Goal: Complete application form

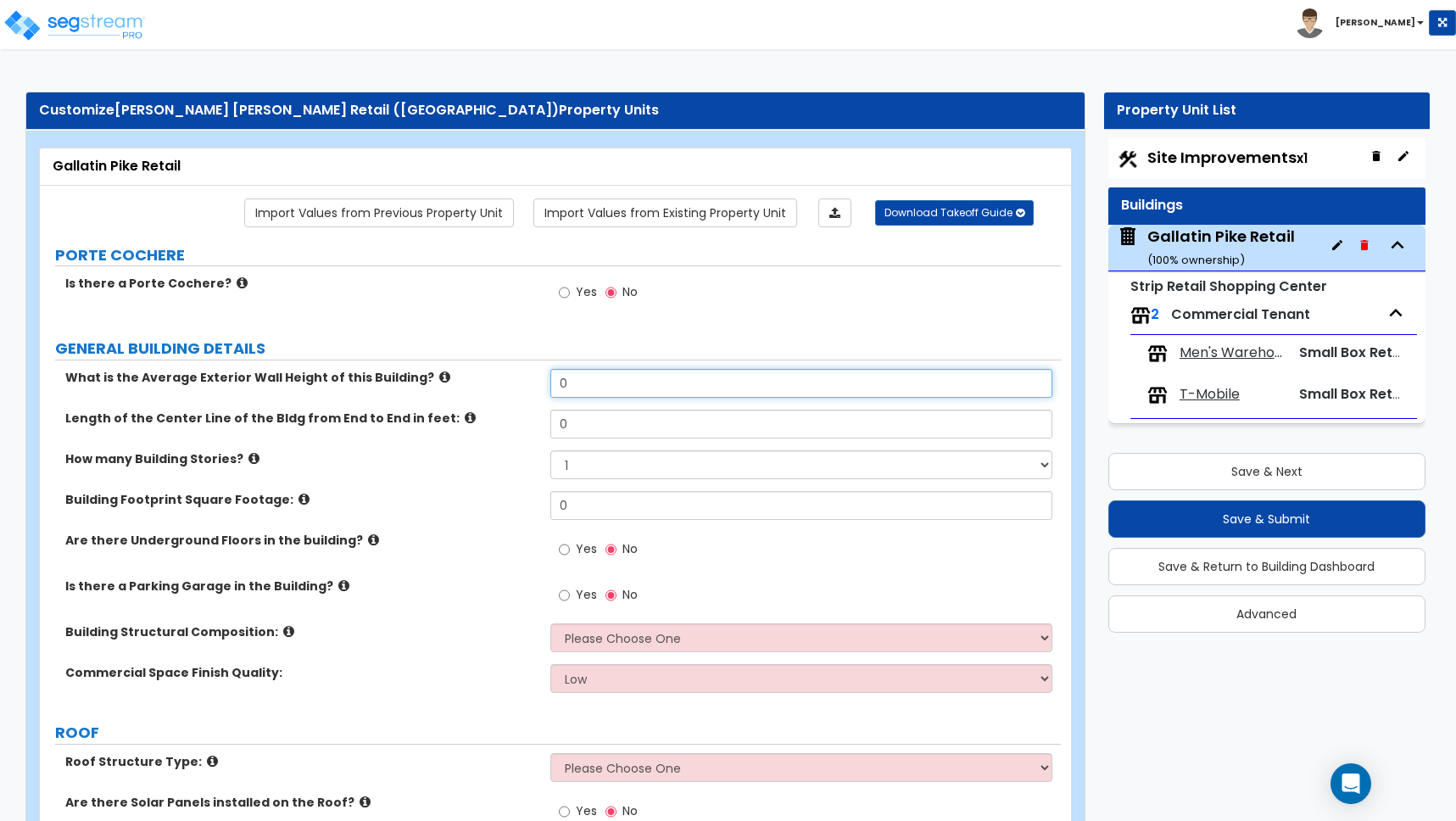
drag, startPoint x: 580, startPoint y: 383, endPoint x: 501, endPoint y: 369, distance: 80.2
click at [502, 369] on div "What is the Average Exterior Wall Height of this Building? 0" at bounding box center [550, 389] width 1021 height 40
type input "15"
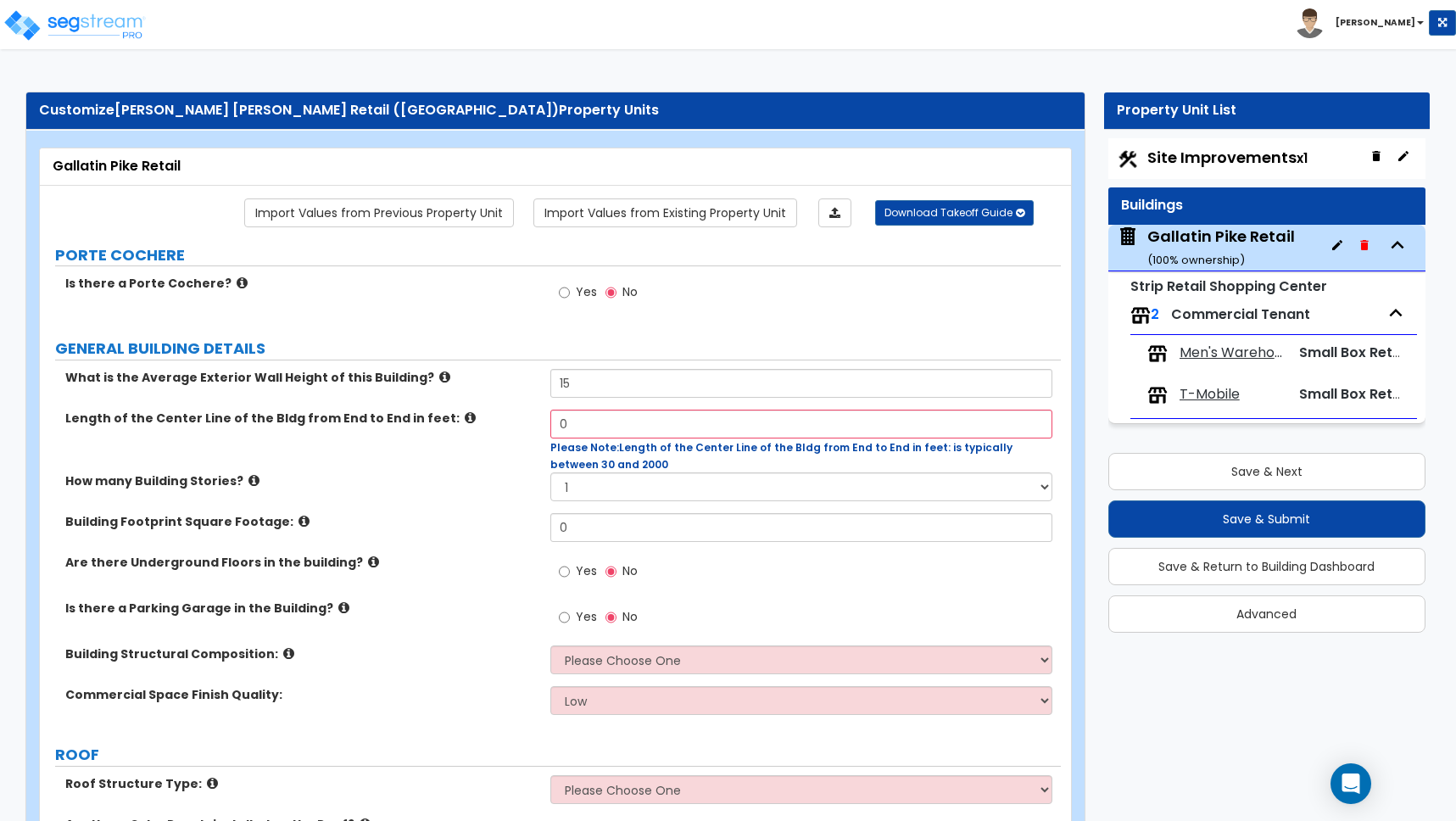
click at [465, 416] on icon at bounding box center [470, 417] width 11 height 13
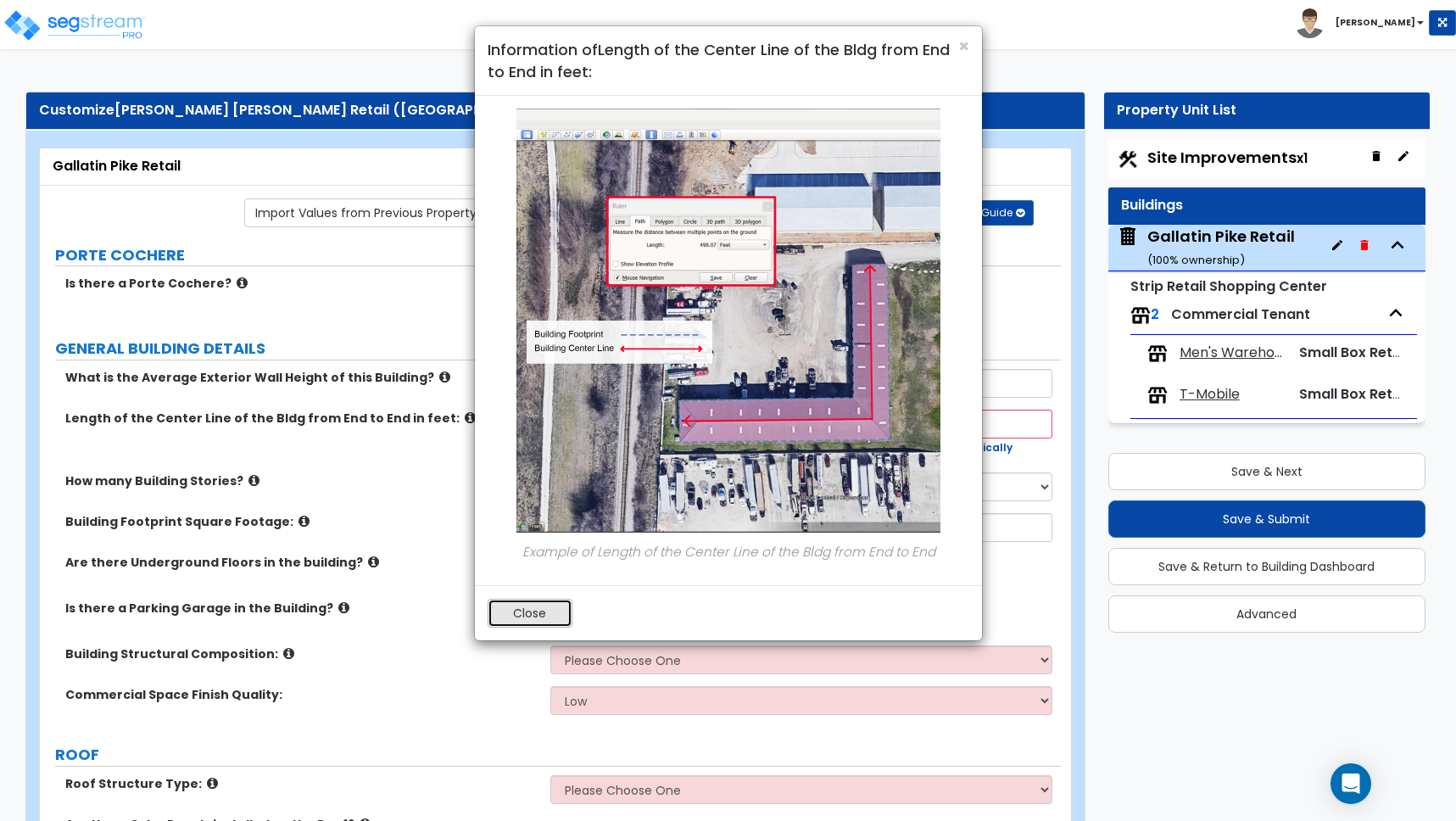
click at [534, 616] on button "Close" at bounding box center [529, 613] width 85 height 29
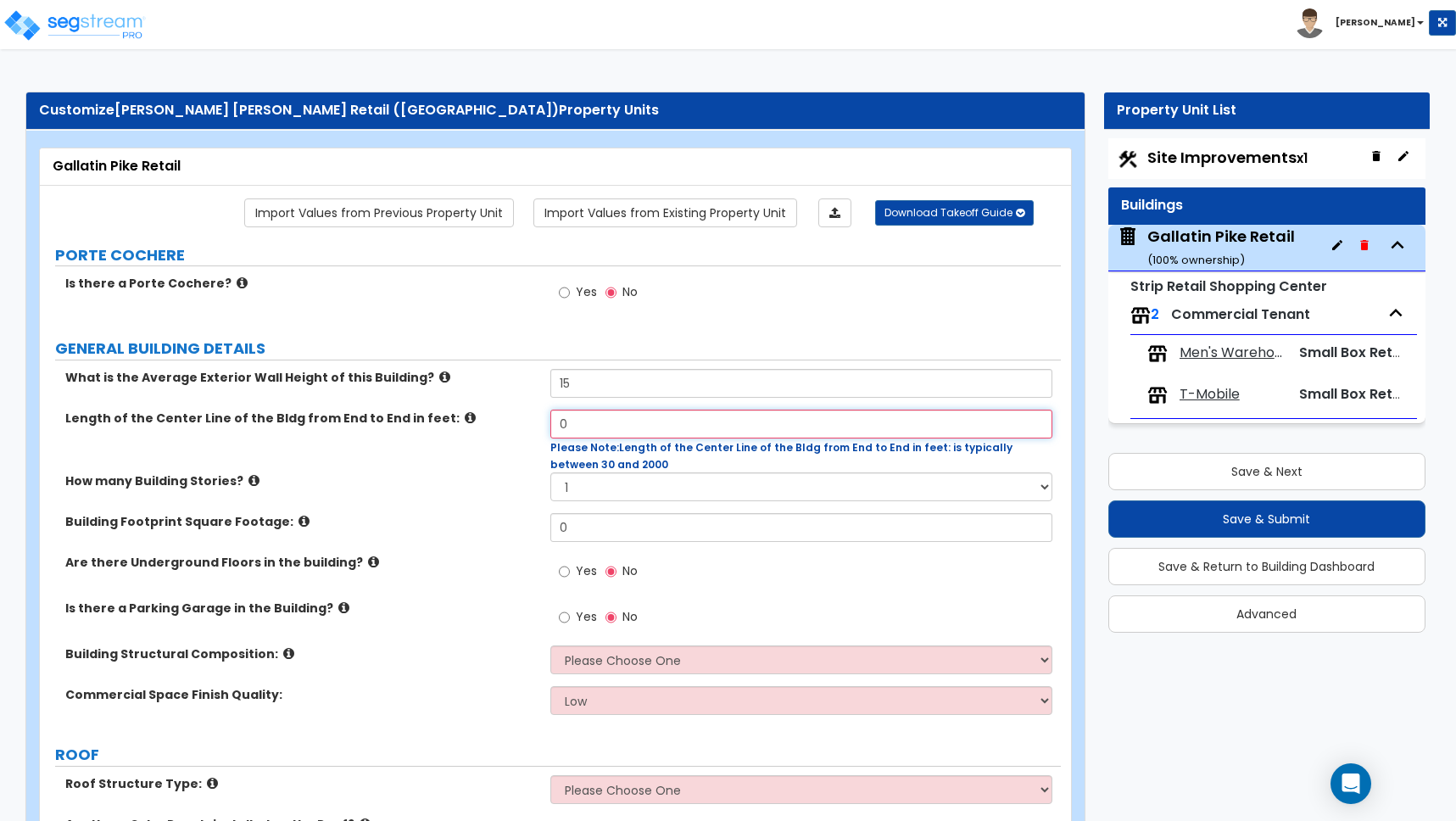
drag, startPoint x: 571, startPoint y: 425, endPoint x: 393, endPoint y: 395, distance: 180.5
click at [408, 406] on div "What is the Average Exterior Wall Height of this Building? 15 Length of the Cen…" at bounding box center [551, 547] width 996 height 358
type input "108"
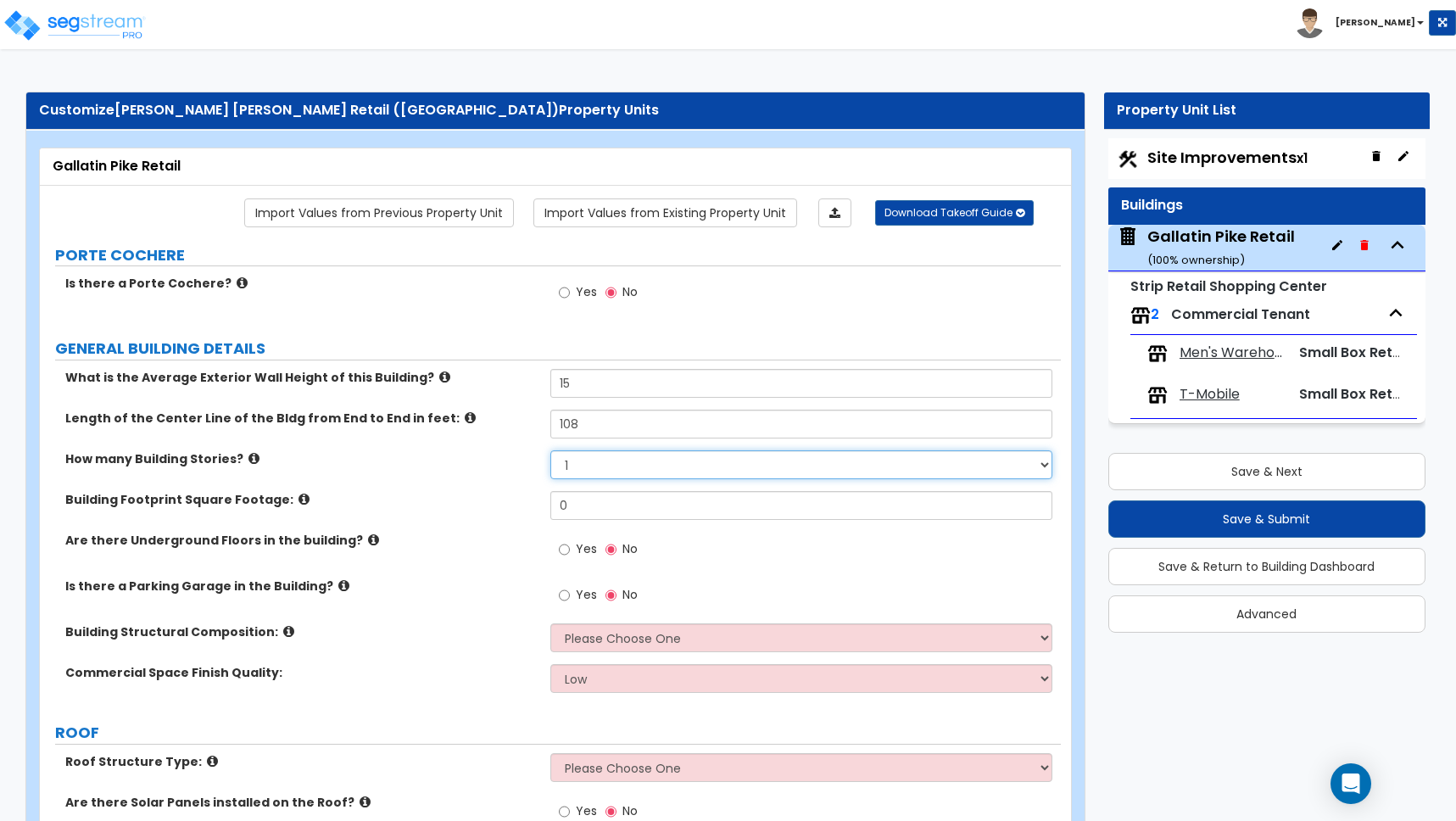
click at [580, 467] on select "1 2 3 4 5" at bounding box center [801, 465] width 502 height 29
click at [578, 489] on div "How many Building Stories? 1 2 3 4 5" at bounding box center [550, 470] width 1021 height 40
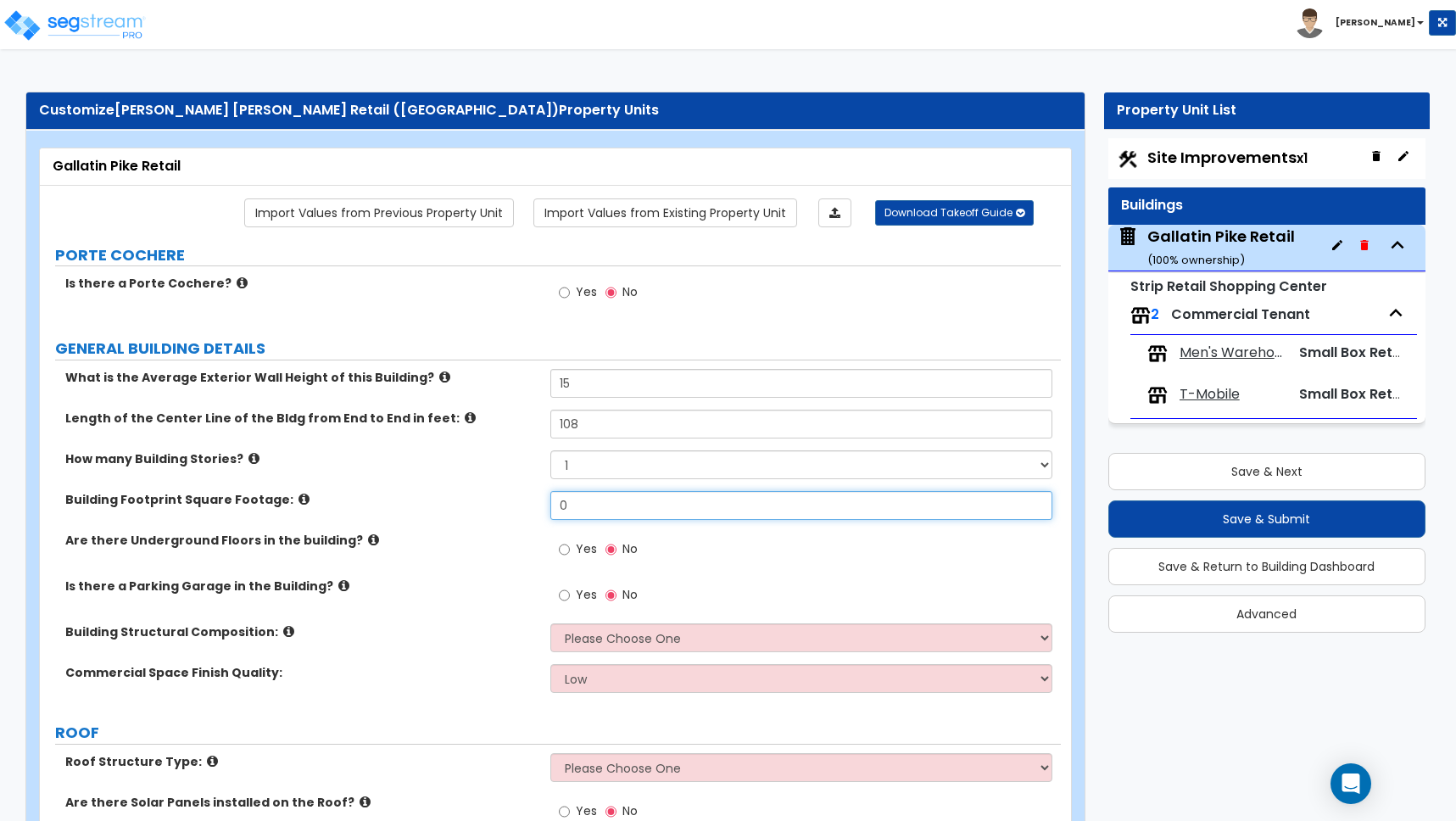
drag, startPoint x: 580, startPoint y: 509, endPoint x: 444, endPoint y: 482, distance: 138.7
click at [450, 495] on div "Building Footprint Square Footage: 0" at bounding box center [550, 511] width 1021 height 40
type input "8,434"
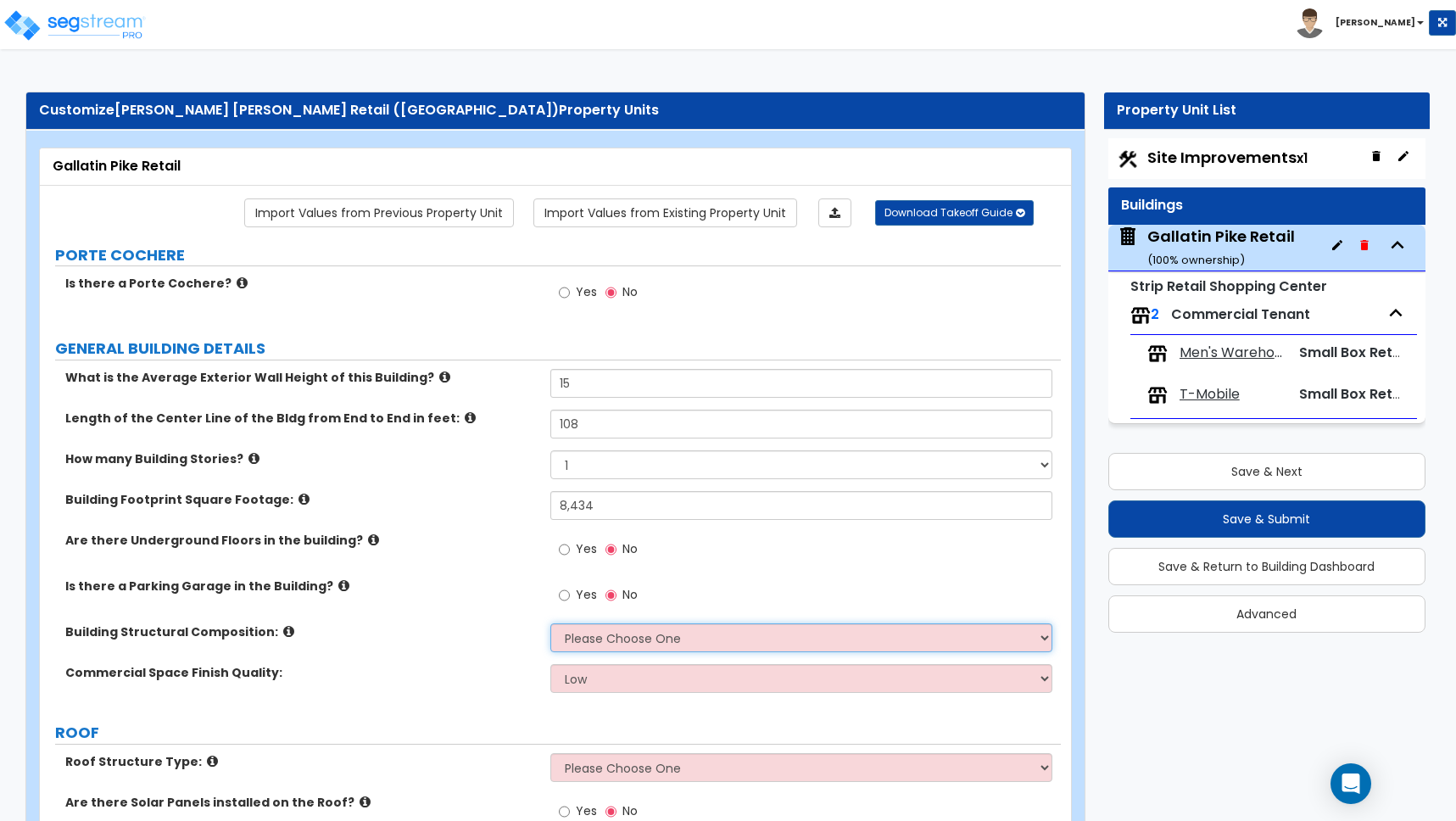
click at [717, 642] on select "Please Choose One Tilt-up Wall Construction Reinforced Concrete Structural Stee…" at bounding box center [801, 638] width 502 height 29
click at [618, 676] on select "Low Average High" at bounding box center [801, 678] width 502 height 29
select select "1"
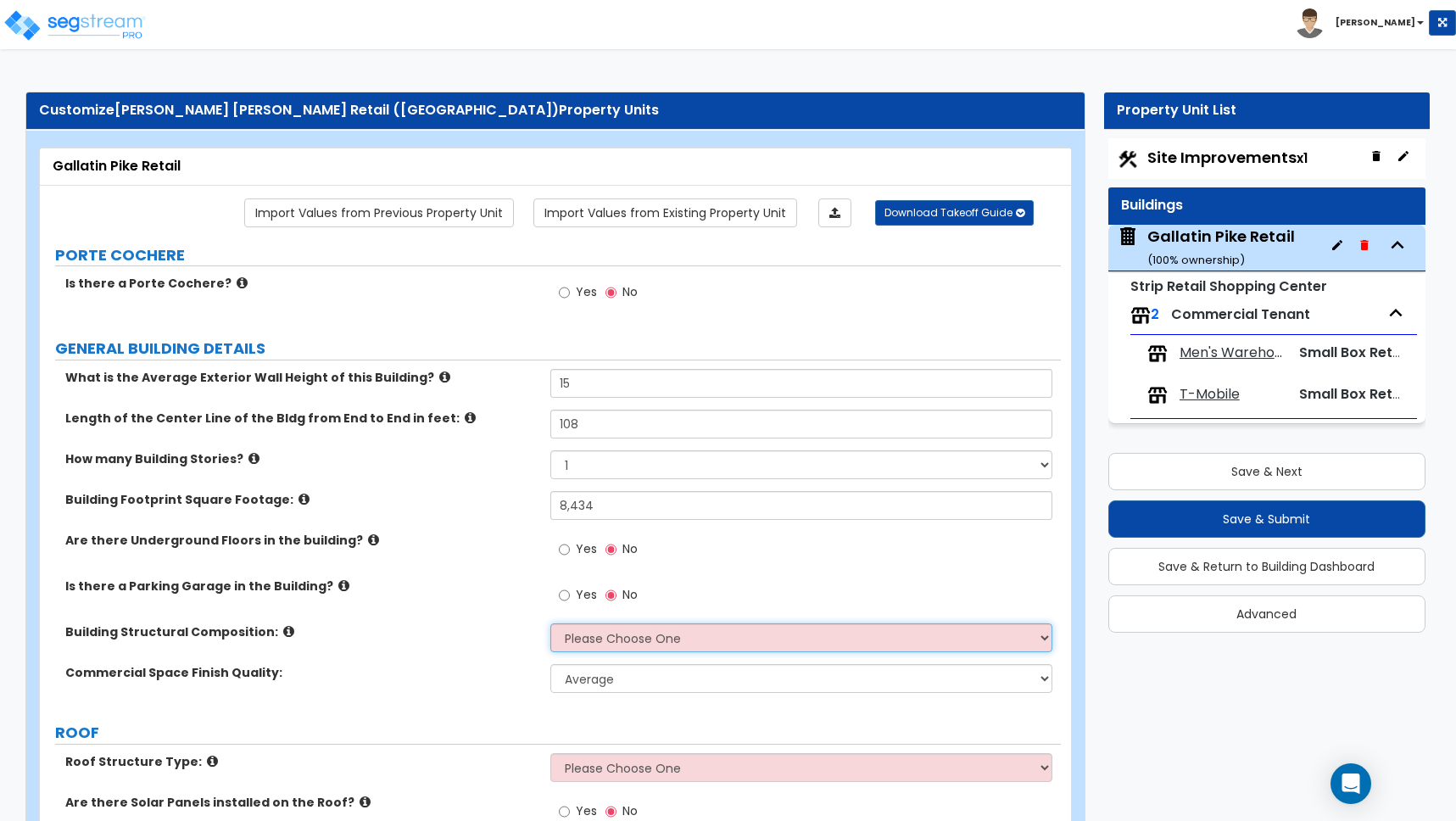
click at [610, 636] on select "Please Choose One Tilt-up Wall Construction Reinforced Concrete Structural Stee…" at bounding box center [801, 638] width 502 height 29
select select "6"
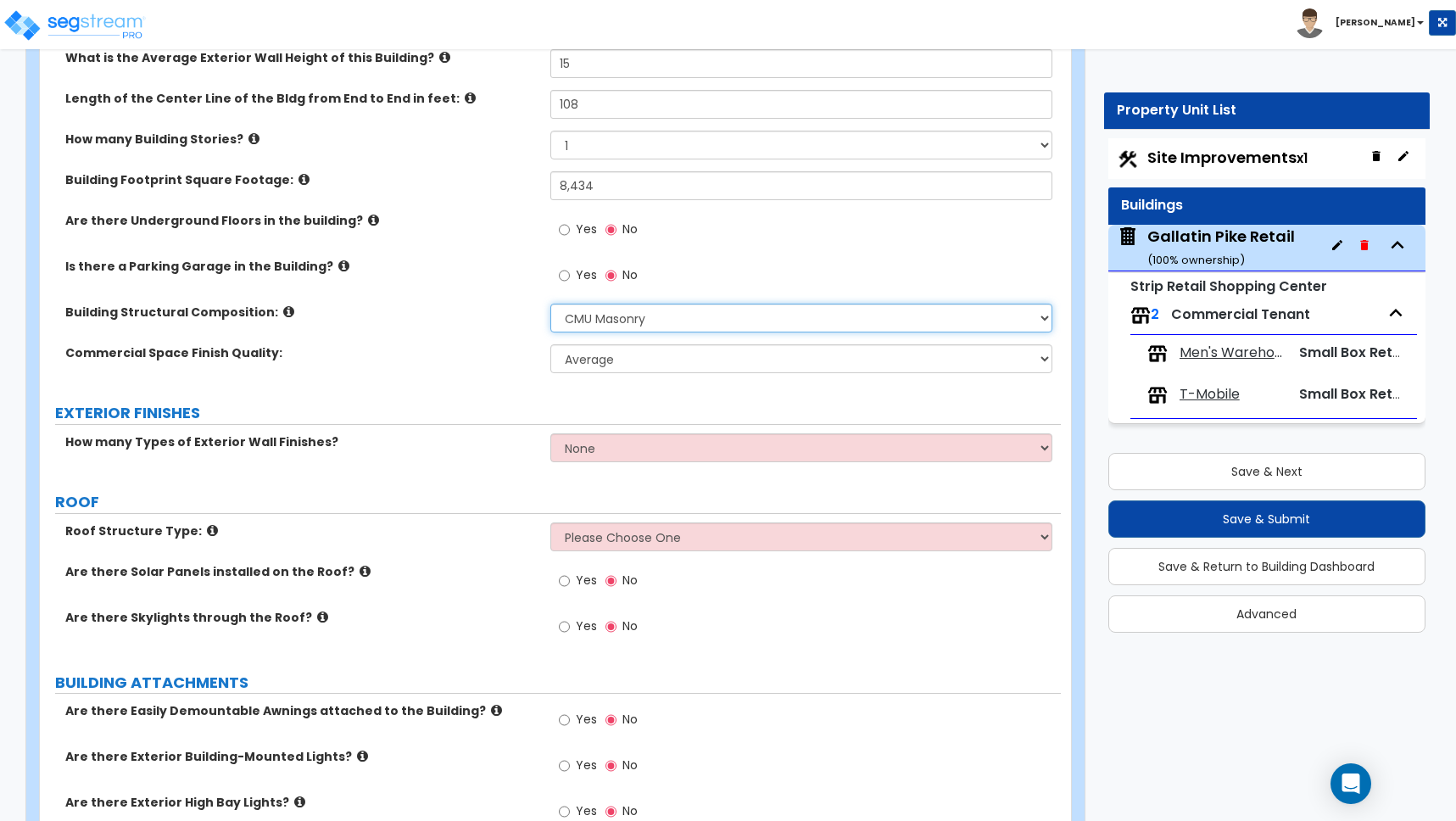
scroll to position [404, 0]
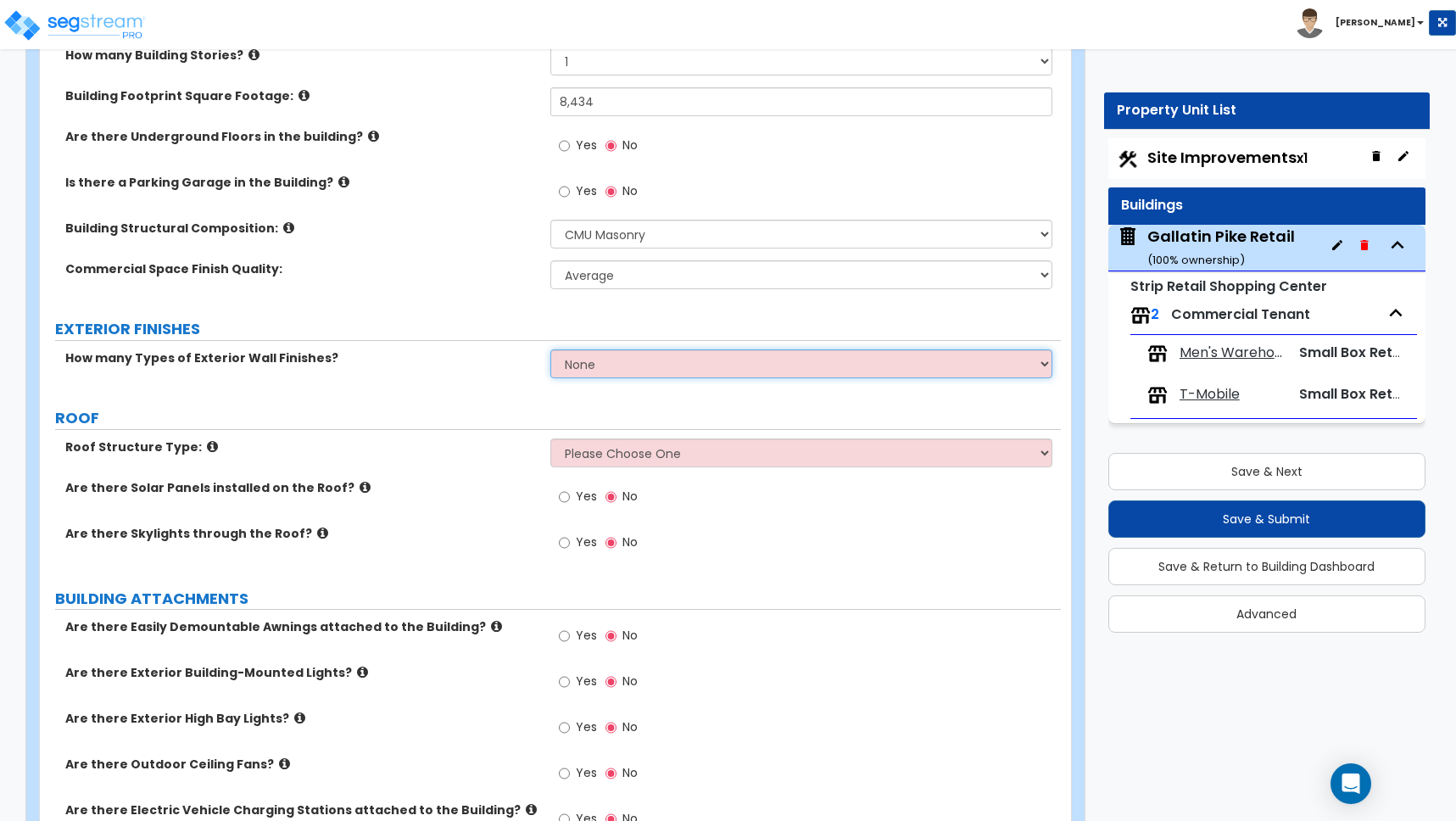
click at [602, 363] on select "None 1 2 3" at bounding box center [801, 363] width 502 height 29
select select "1"
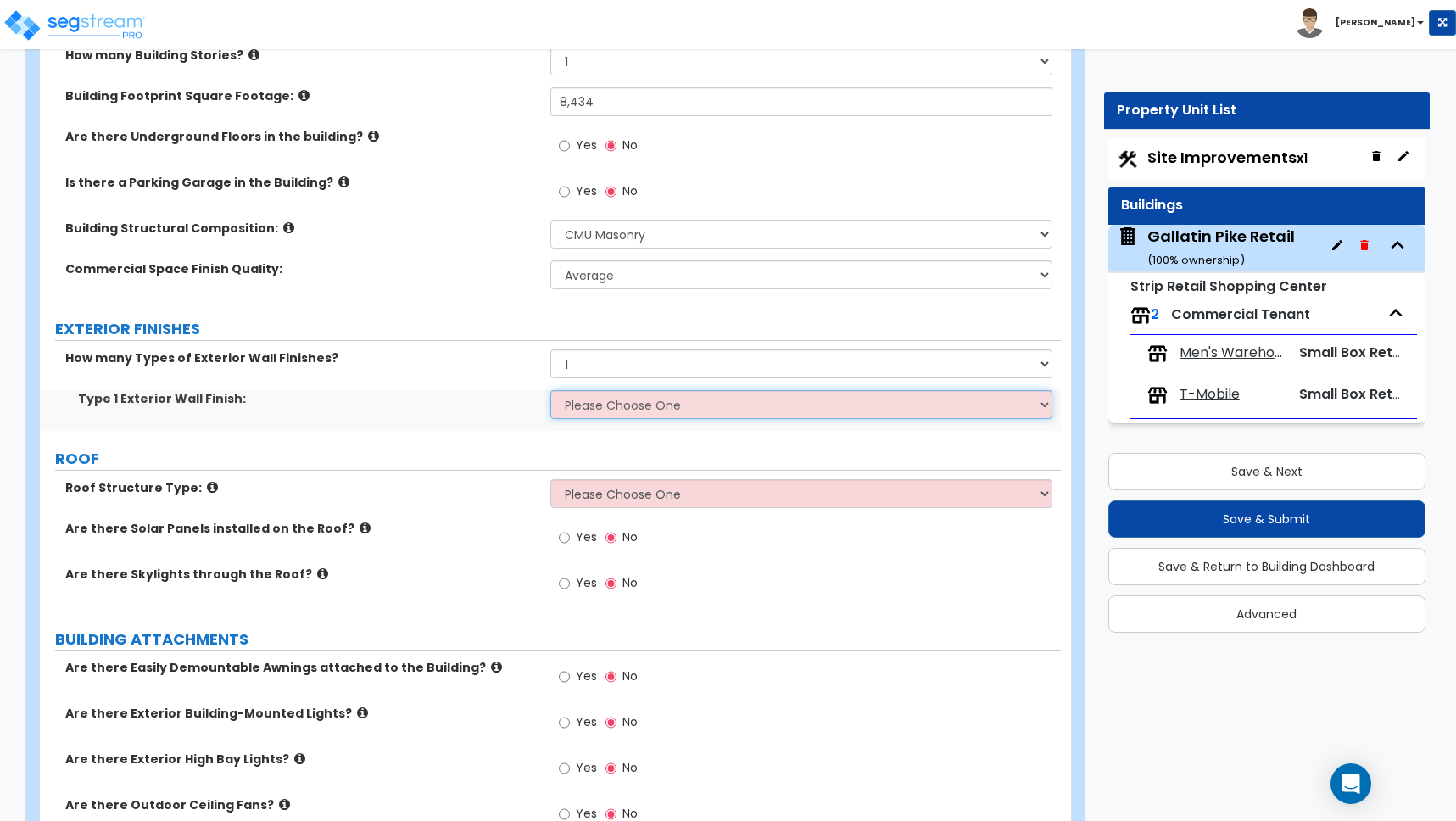
click at [592, 407] on select "Please Choose One No Finish/Shared Wall No Wall Brick Veneer Stone Veneer Wood …" at bounding box center [801, 405] width 502 height 29
select select "7"
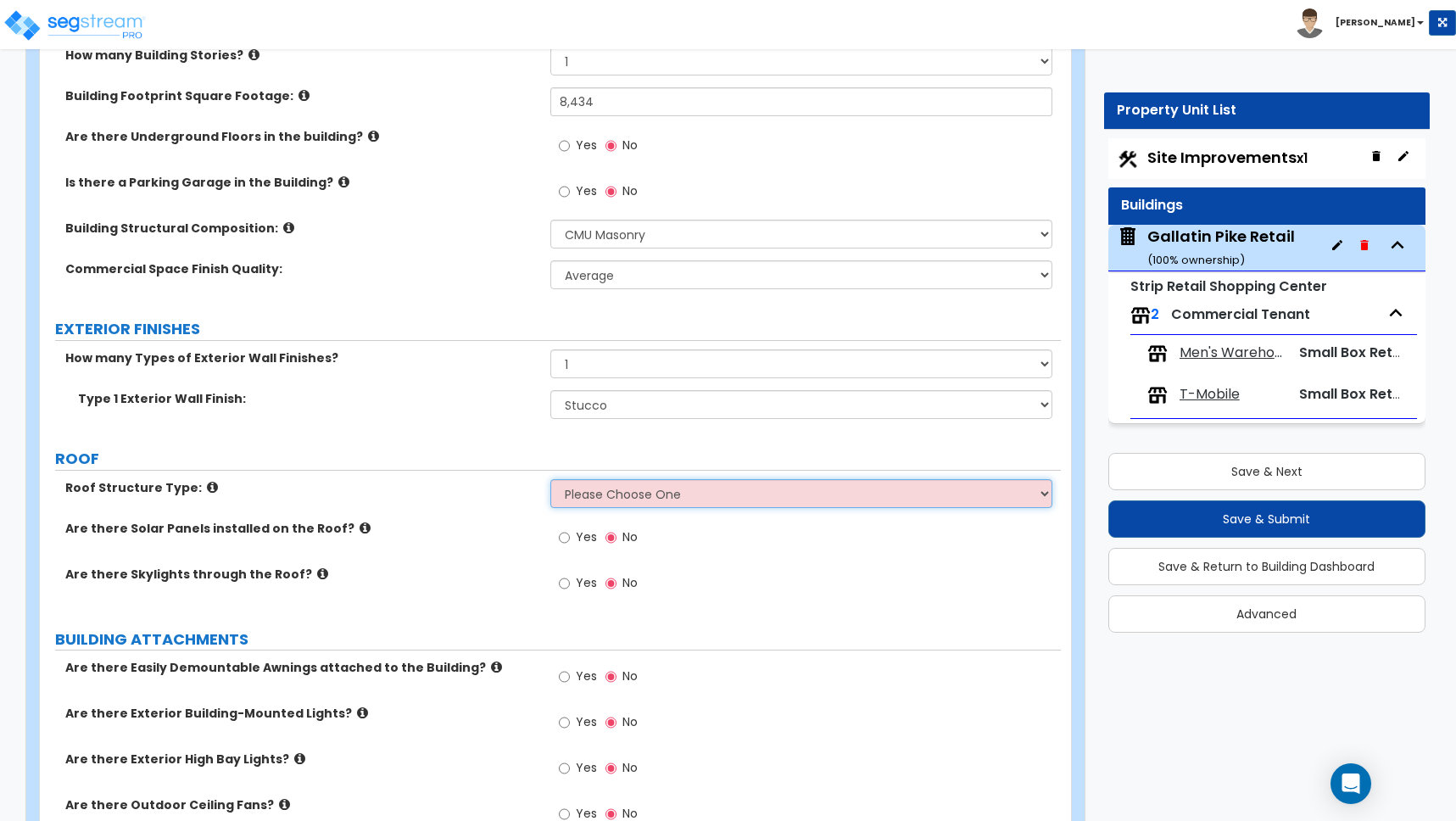
click at [583, 492] on select "Please Choose One [PERSON_NAME] Roof Flat Roof Hybrid [PERSON_NAME] & Flat Roof" at bounding box center [801, 493] width 502 height 29
click at [582, 494] on select "Please Choose One [PERSON_NAME] Roof Flat Roof Hybrid [PERSON_NAME] & Flat Roof" at bounding box center [801, 493] width 502 height 29
select select "2"
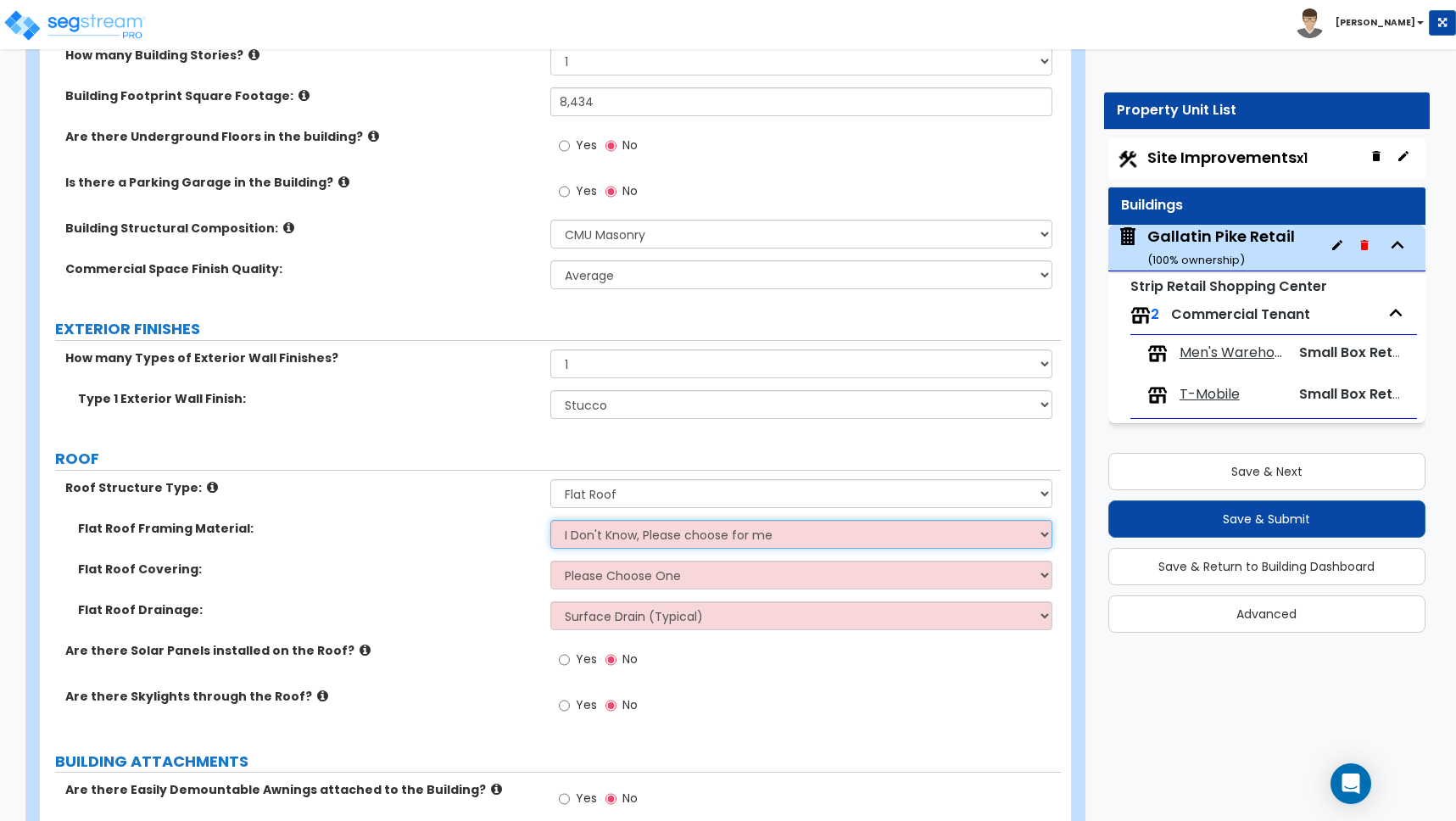
click at [602, 537] on select "I Don't Know, Please choose for me Metal Wood" at bounding box center [801, 534] width 502 height 29
click at [598, 536] on select "I Don't Know, Please choose for me Metal Wood" at bounding box center [801, 534] width 502 height 29
select select "2"
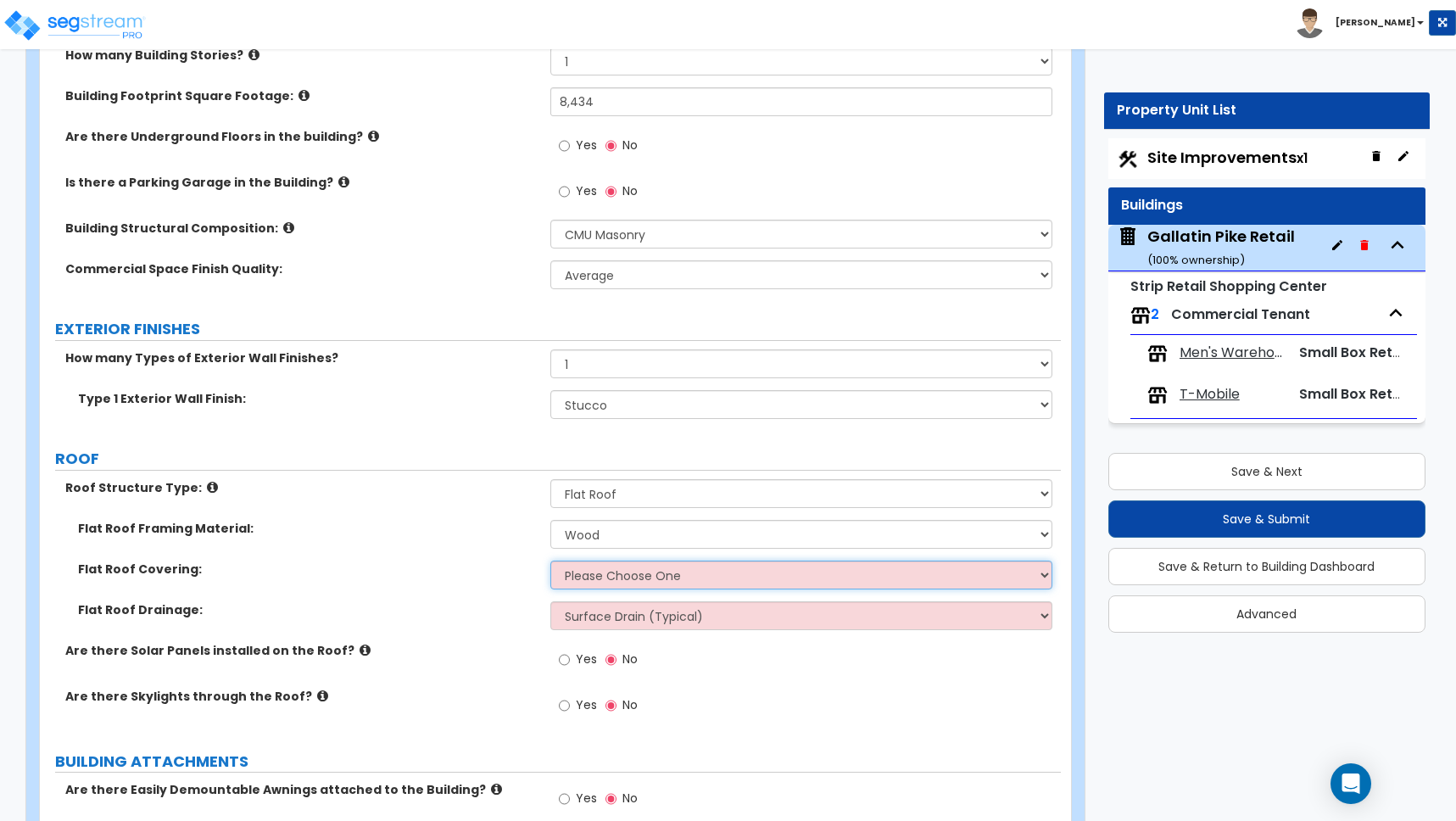
click at [596, 576] on select "Please Choose One Rolled Asphalt PVC Membrane Plastic (EPDM) Membrane Asphalt F…" at bounding box center [801, 575] width 502 height 29
select select "1"
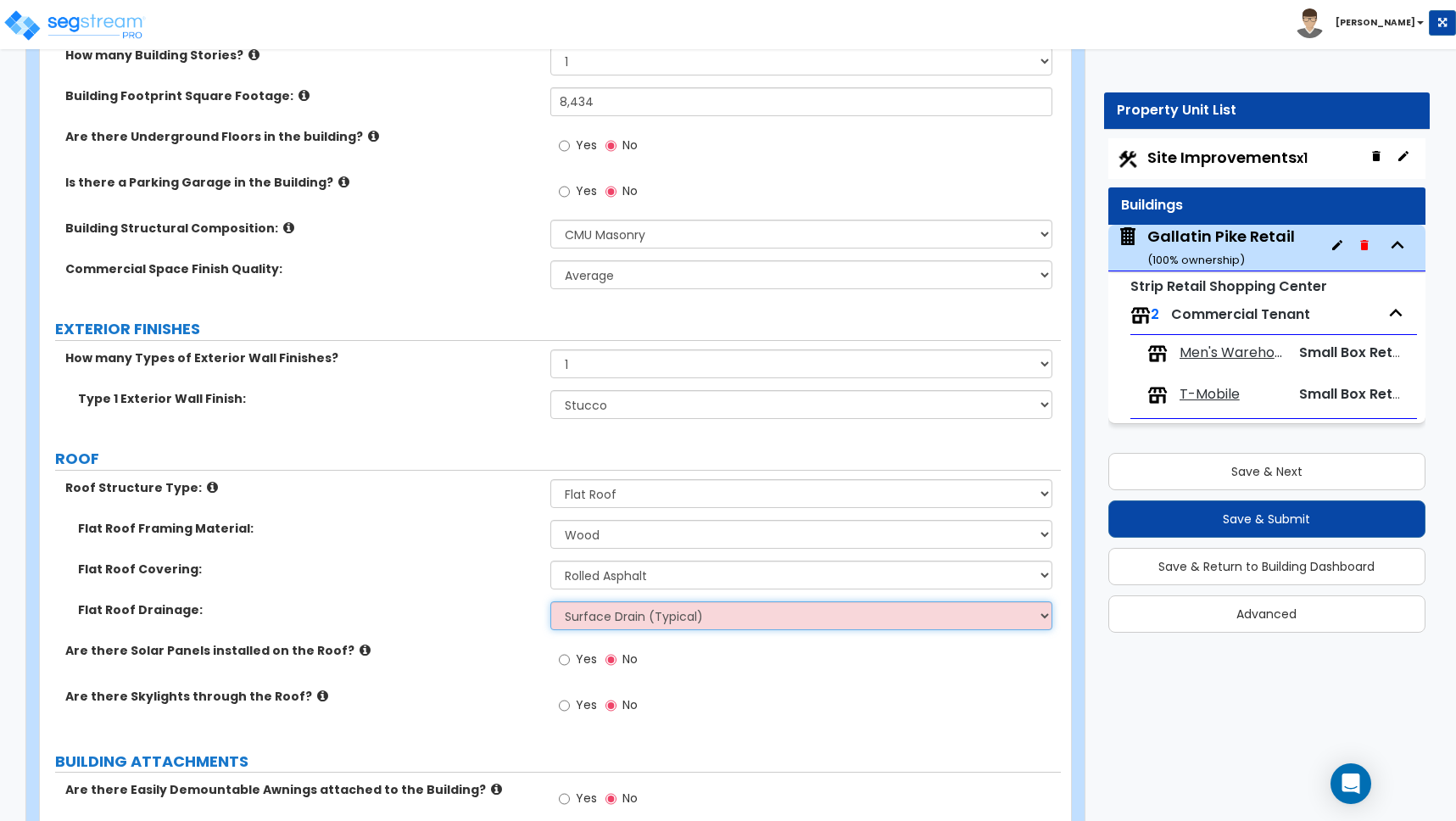
click at [605, 616] on select "Surface Drain (Typical) Gutters Downspout Only" at bounding box center [801, 616] width 502 height 29
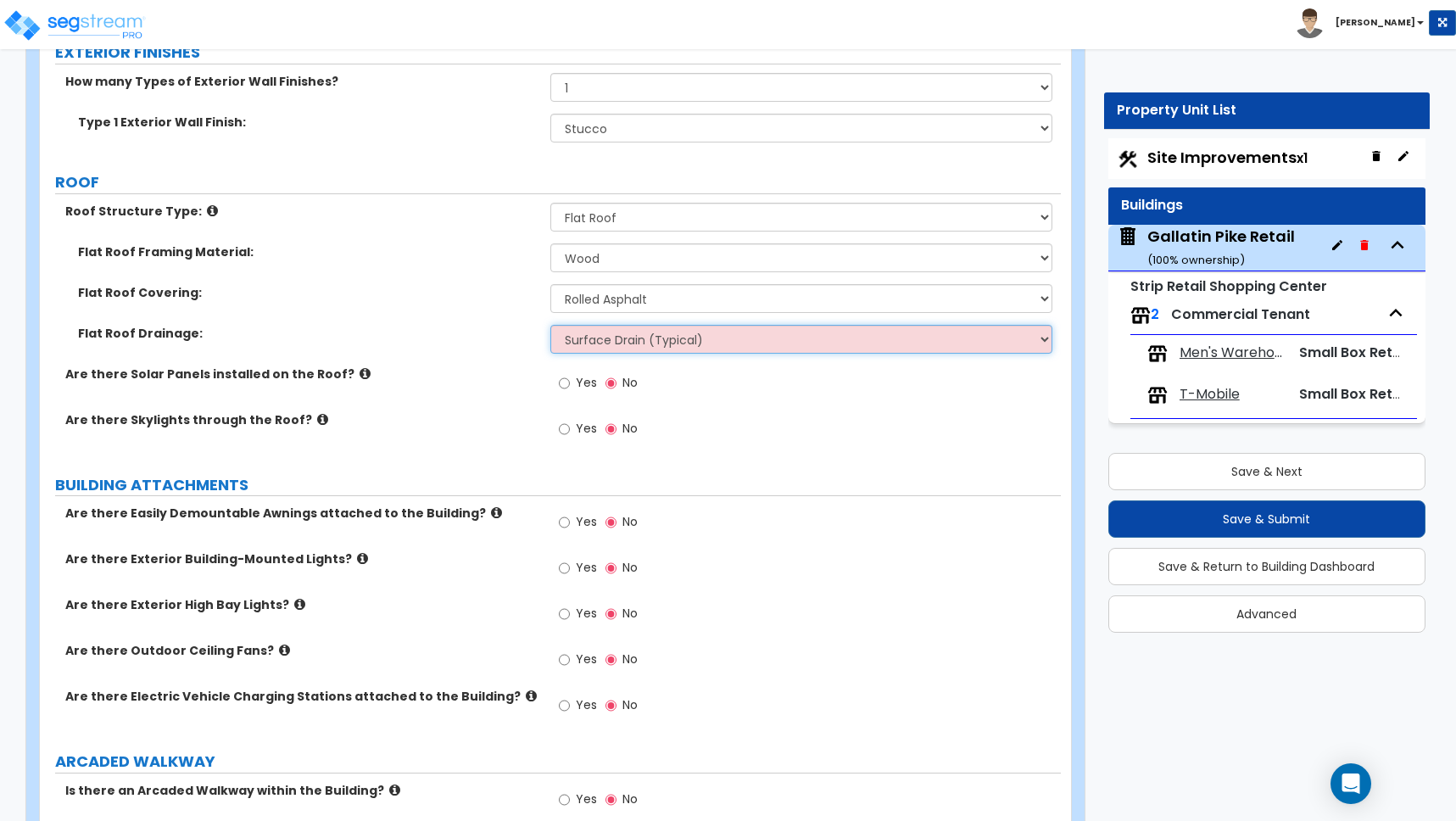
scroll to position [683, 0]
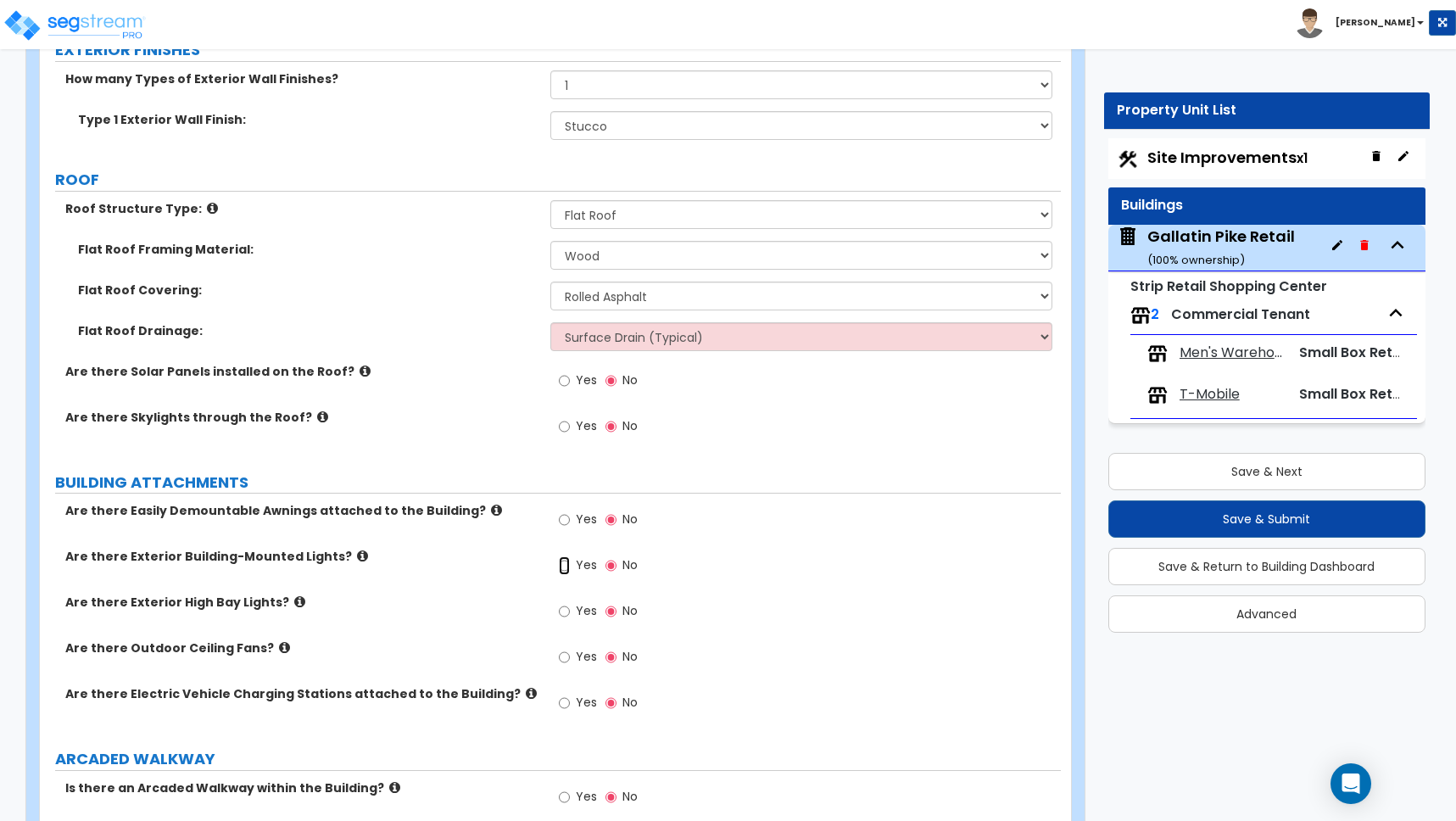
click at [566, 565] on input "Yes" at bounding box center [564, 565] width 11 height 19
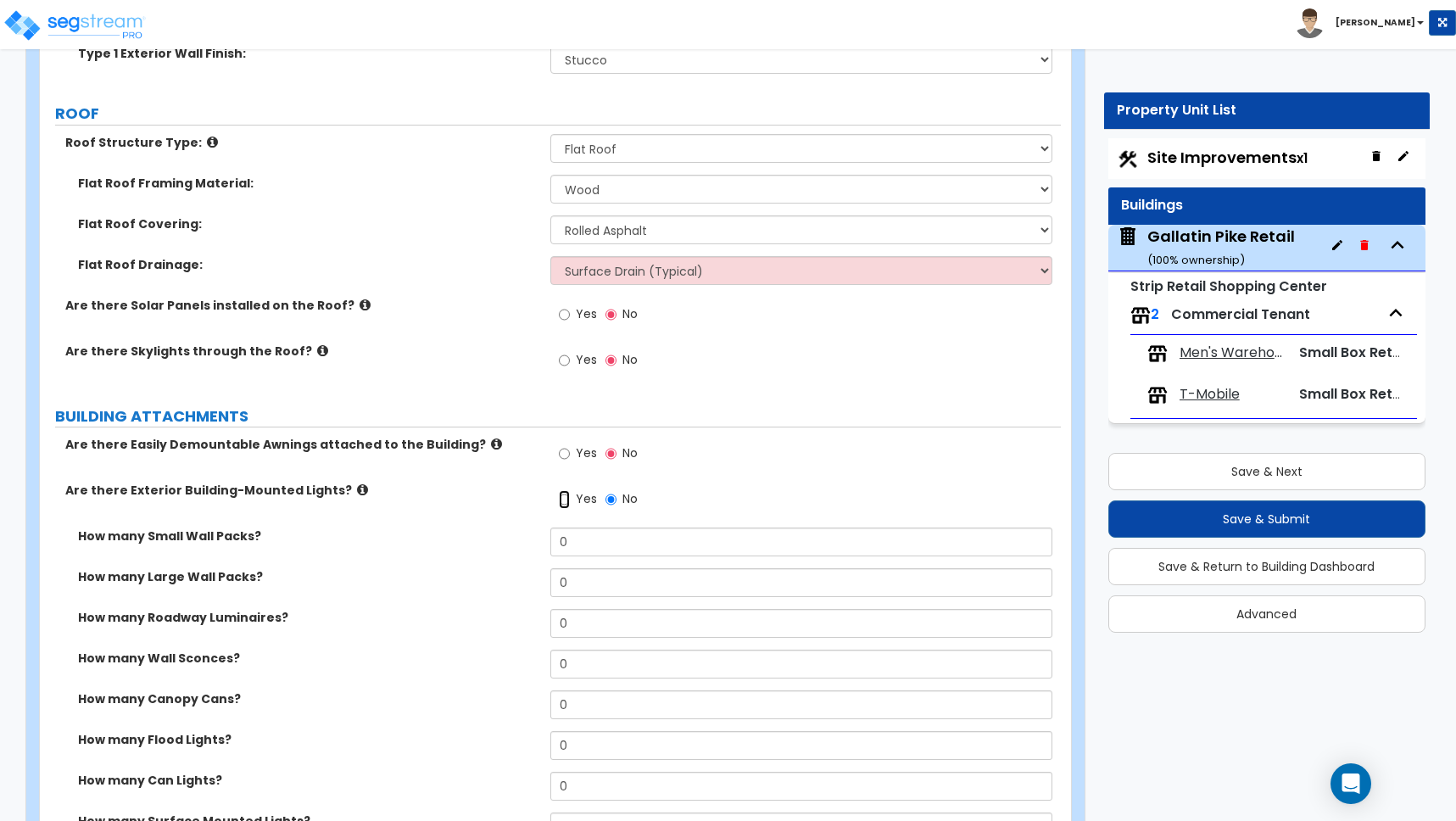
scroll to position [749, 0]
drag, startPoint x: 576, startPoint y: 547, endPoint x: 496, endPoint y: 543, distance: 80.1
click at [496, 543] on div "How many Small Wall Packs? 0" at bounding box center [550, 547] width 1021 height 40
drag, startPoint x: 574, startPoint y: 540, endPoint x: 487, endPoint y: 528, distance: 87.8
click at [471, 537] on div "How many Small Wall Packs? 0" at bounding box center [550, 547] width 1021 height 40
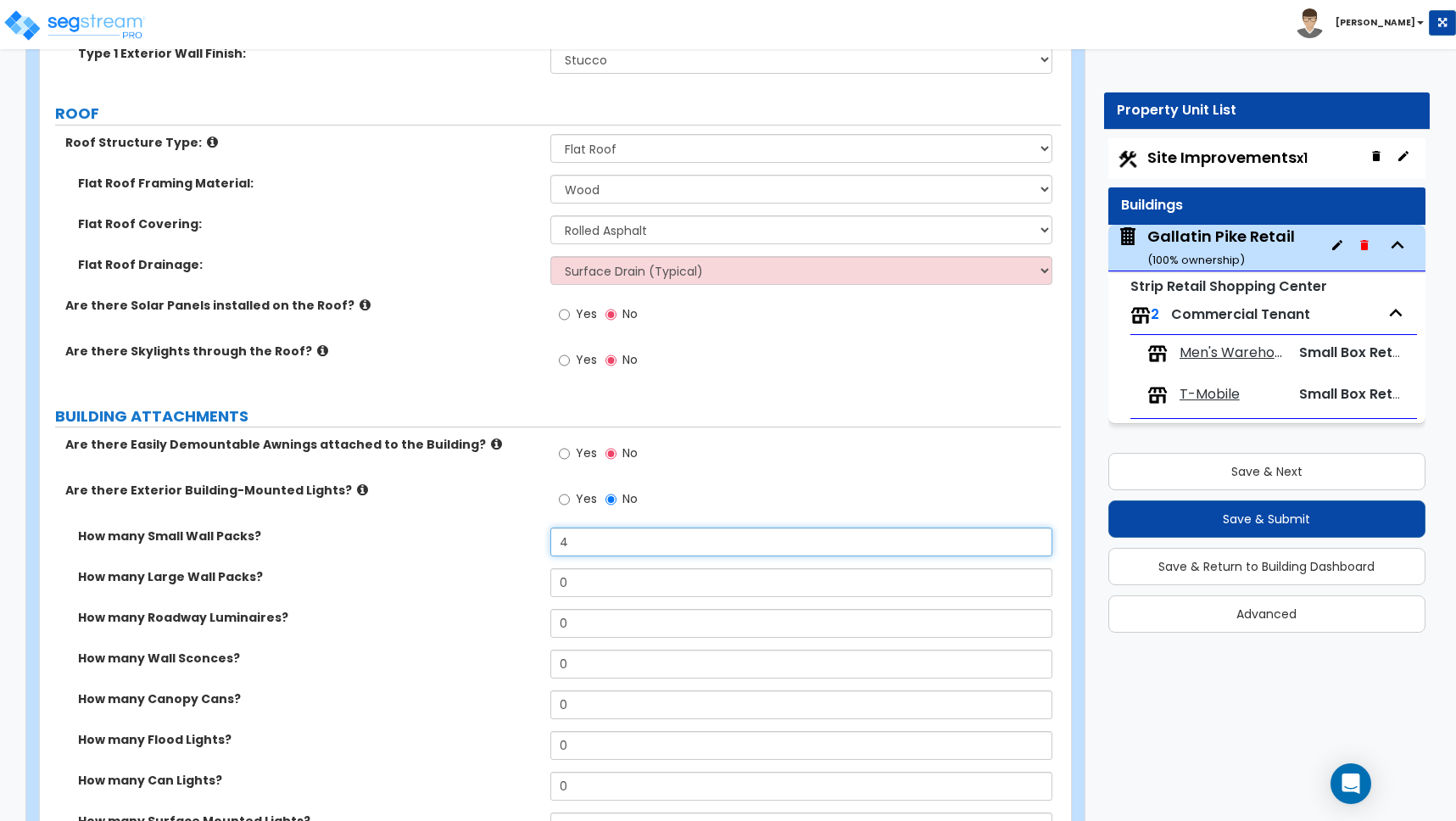
type input "4"
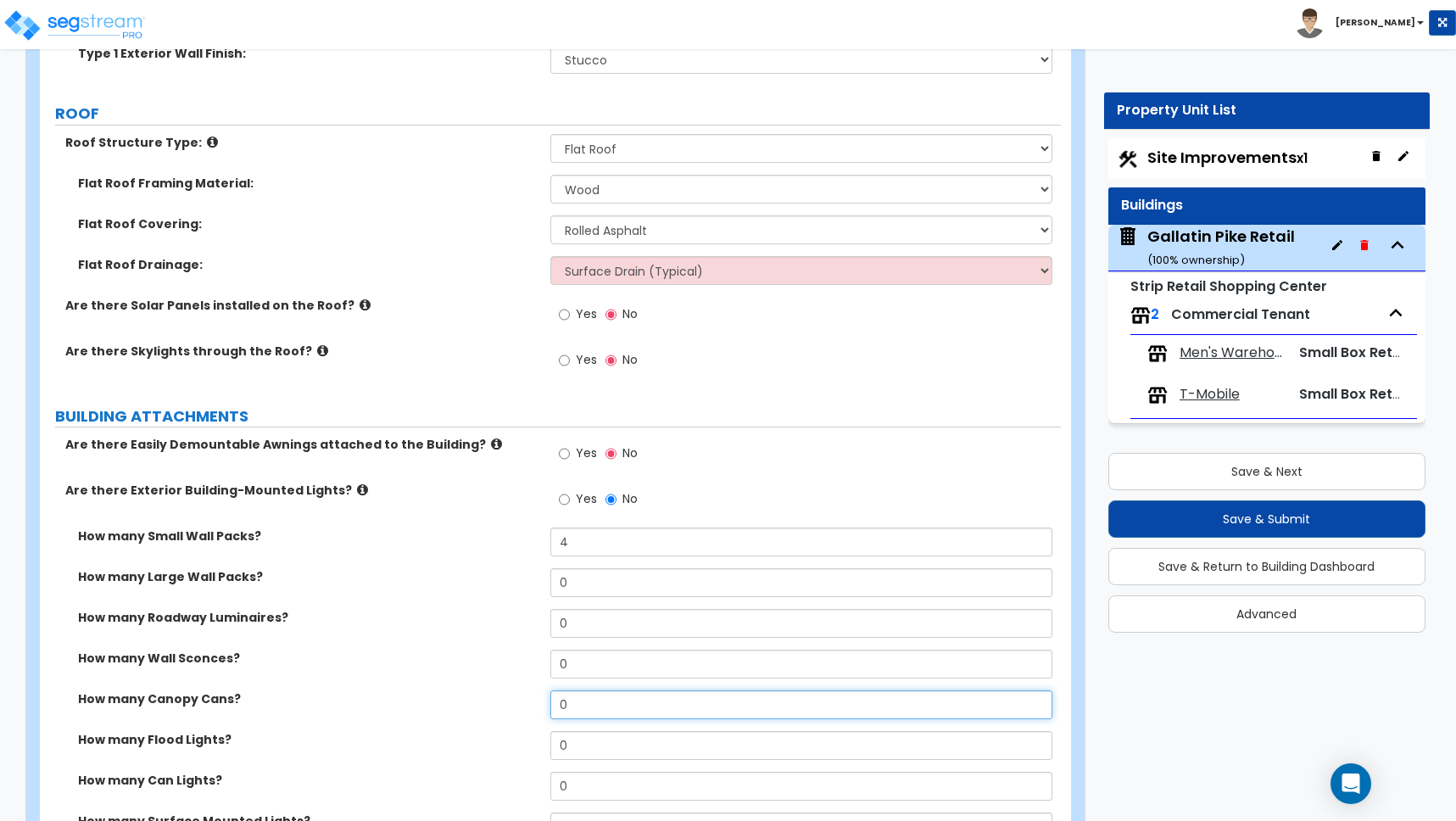
drag, startPoint x: 549, startPoint y: 708, endPoint x: 496, endPoint y: 700, distance: 53.6
click at [496, 700] on div "How many Canopy Cans? 0" at bounding box center [550, 710] width 1021 height 40
type input "9"
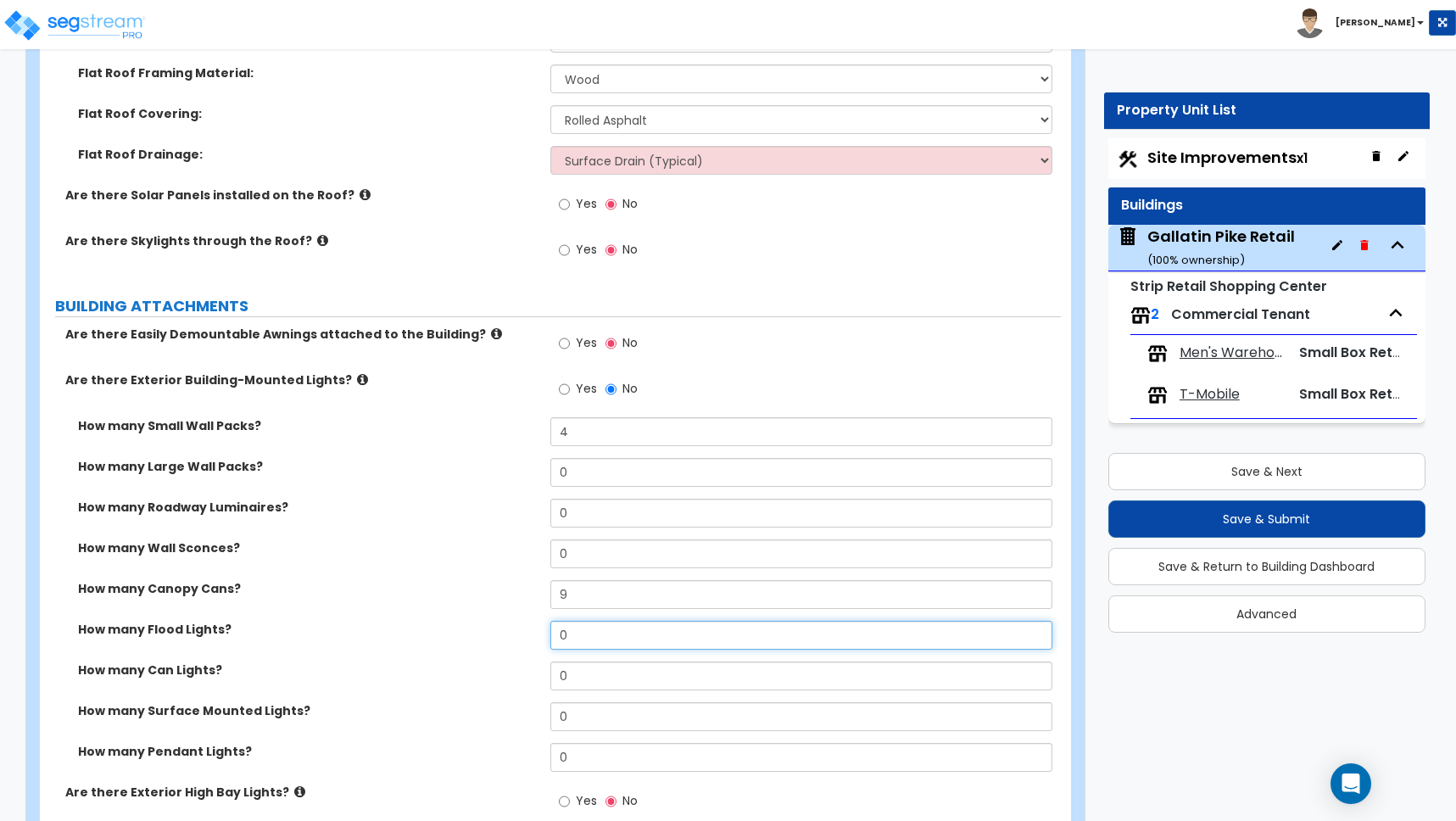
scroll to position [860, 0]
drag, startPoint x: 579, startPoint y: 598, endPoint x: 497, endPoint y: 576, distance: 84.9
click at [497, 576] on div "How many Small Wall Packs? 4 How many Large Wall Packs? 0 How many Roadway Lumi…" at bounding box center [551, 599] width 996 height 366
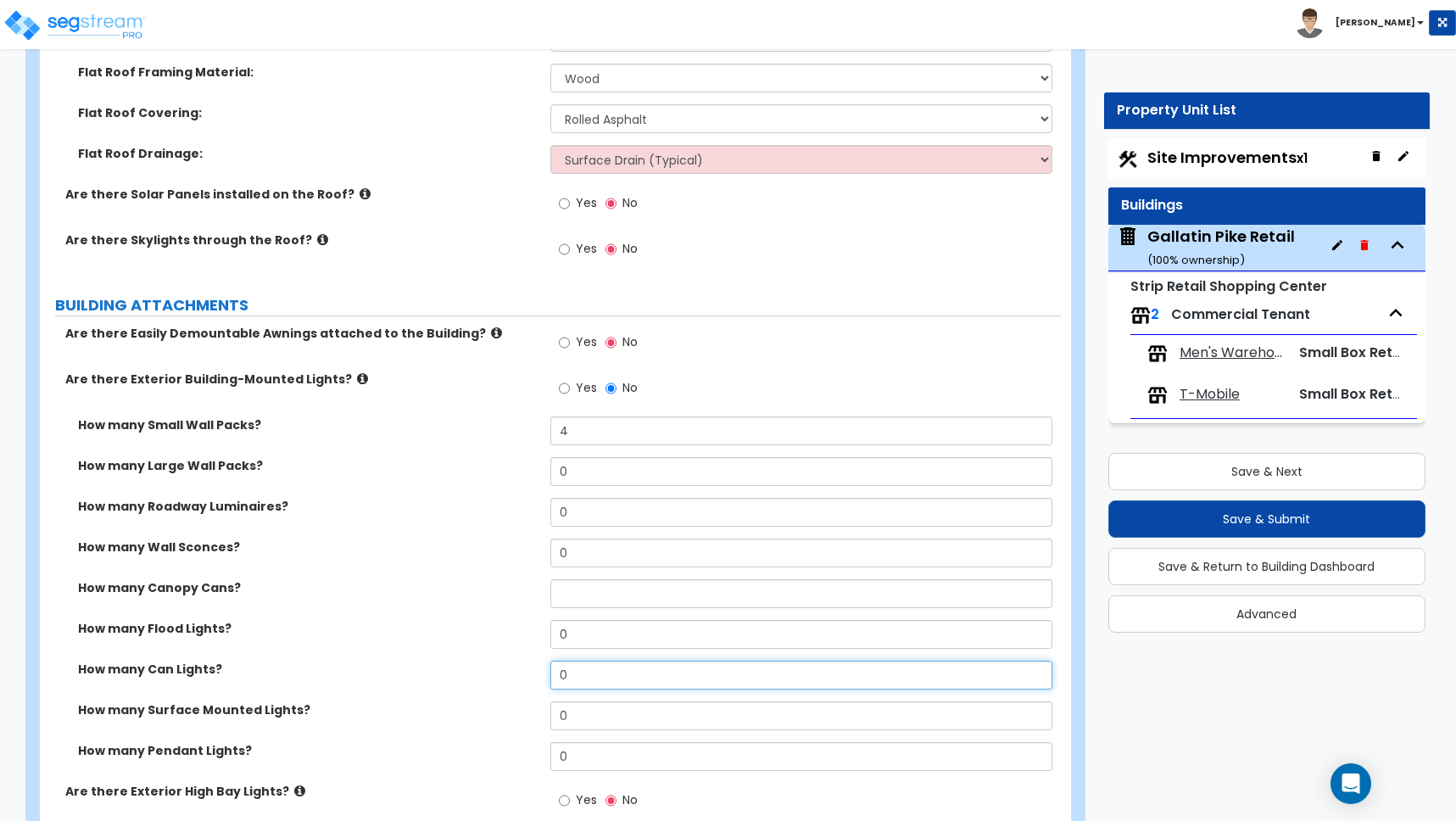
drag, startPoint x: 592, startPoint y: 677, endPoint x: 498, endPoint y: 654, distance: 96.8
click at [497, 655] on div "How many Small Wall Packs? 4 How many Large Wall Packs? 0 How many Roadway Lumi…" at bounding box center [551, 599] width 996 height 366
type input "9"
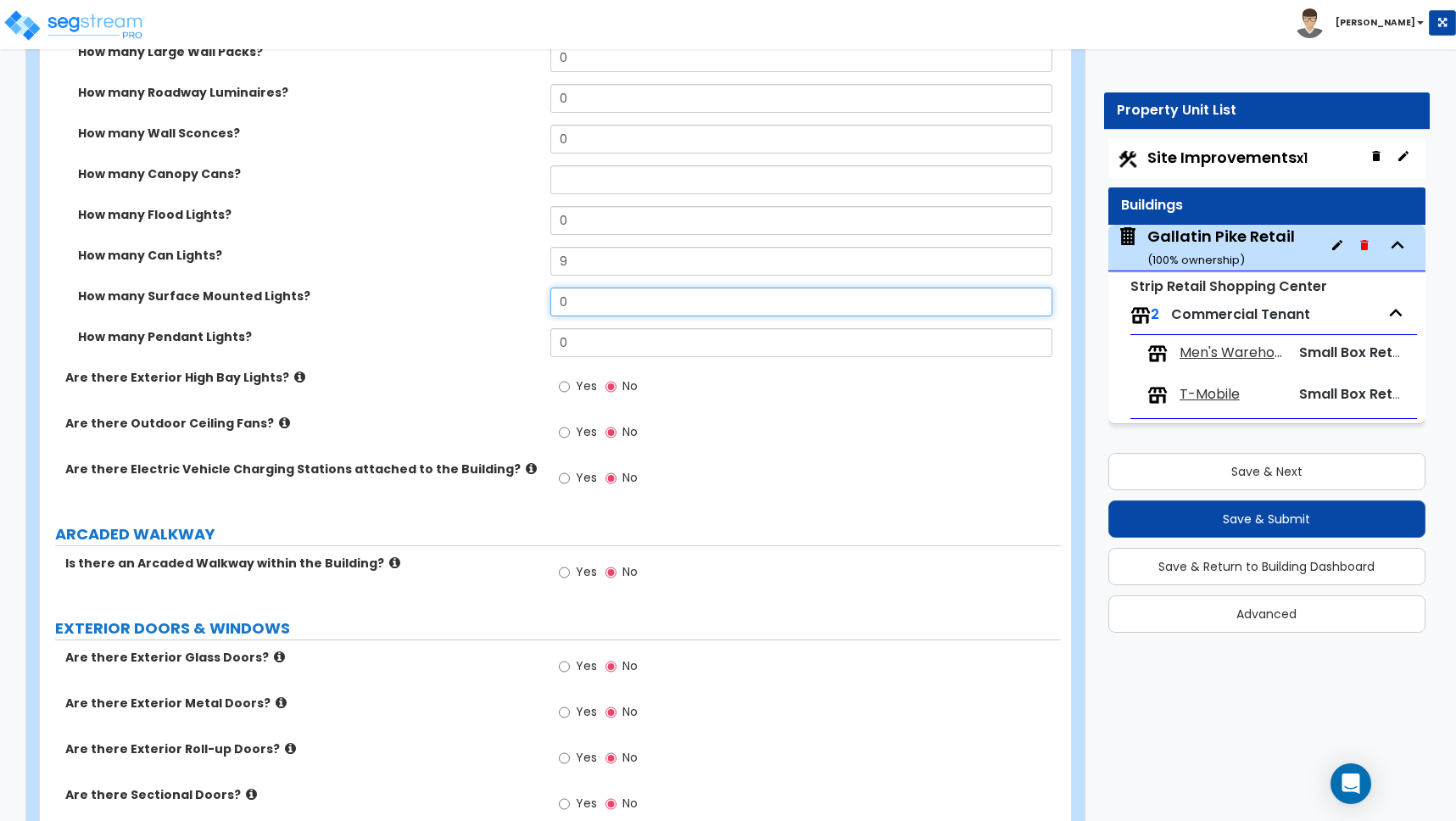
scroll to position [1314, 0]
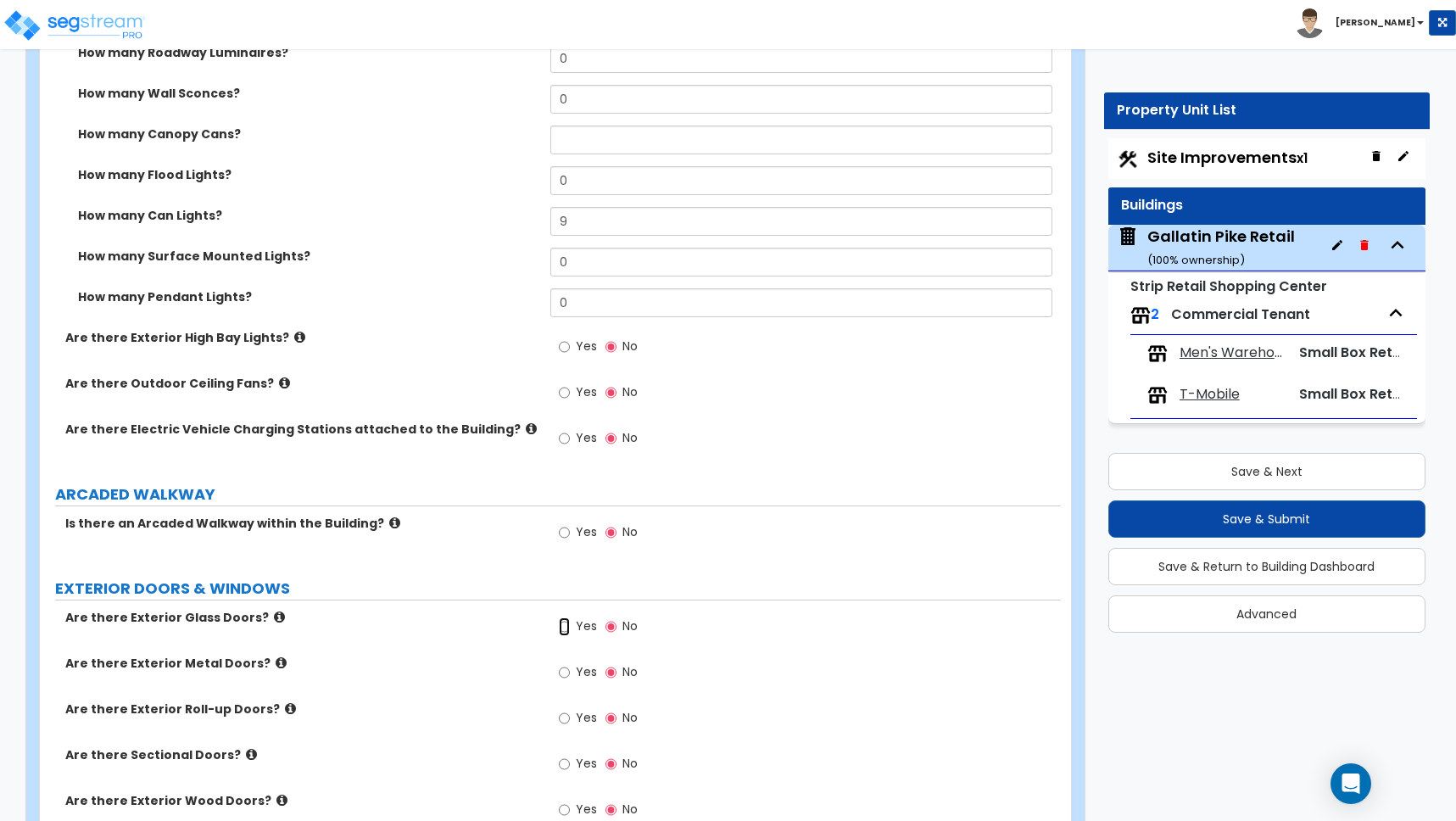
click at [569, 626] on input "Yes" at bounding box center [564, 626] width 11 height 19
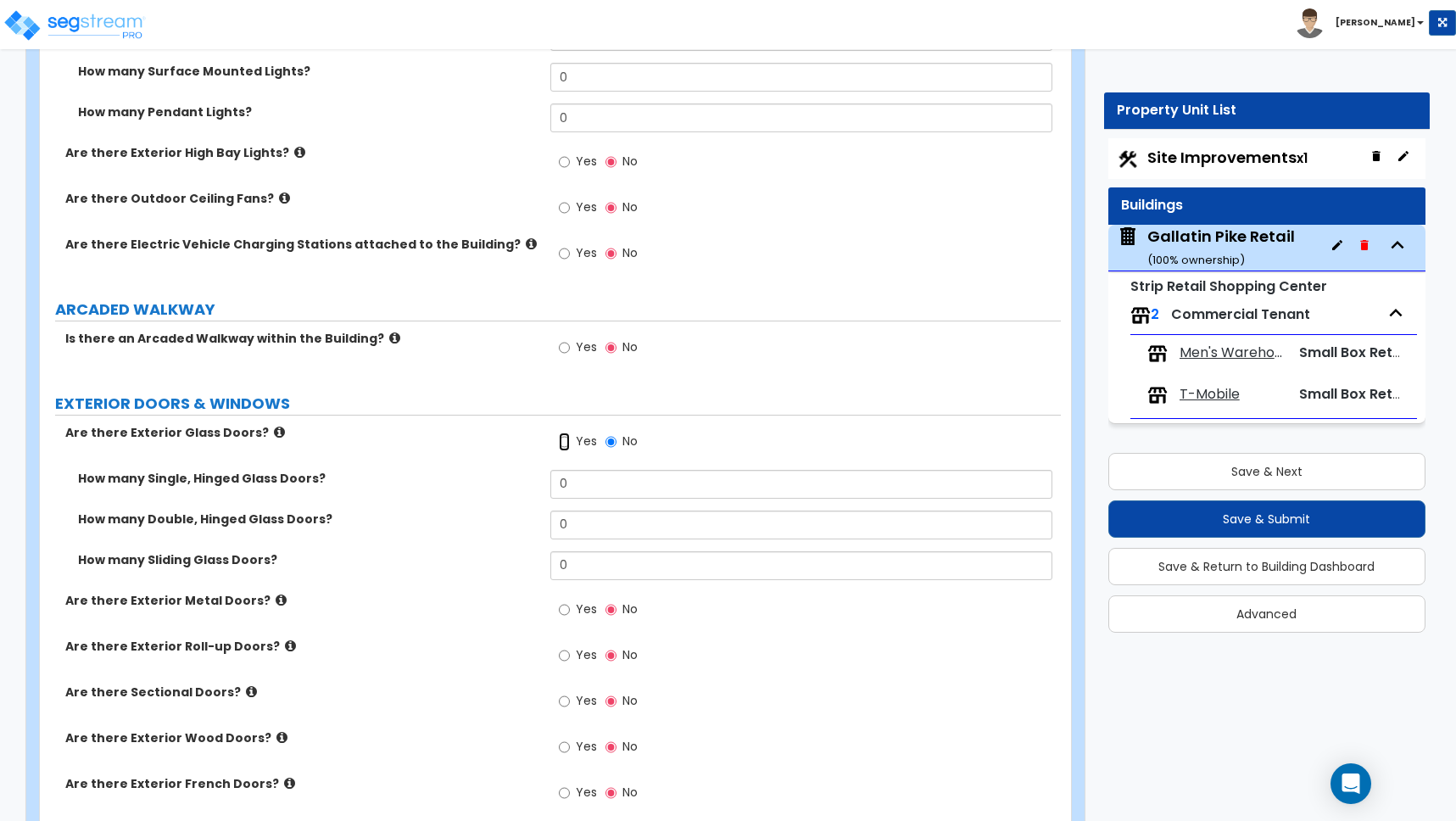
scroll to position [1507, 0]
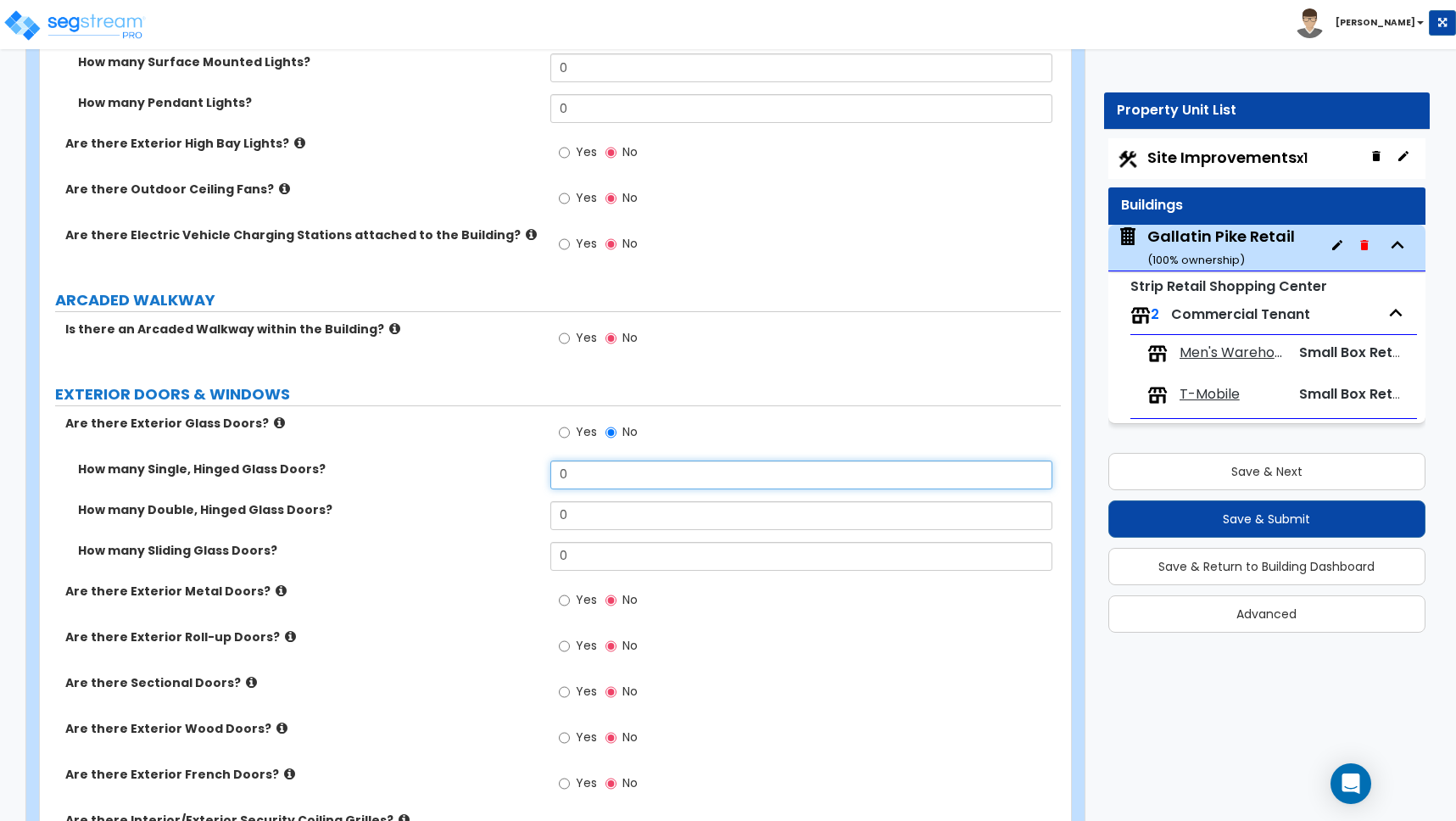
drag, startPoint x: 574, startPoint y: 475, endPoint x: 541, endPoint y: 471, distance: 33.2
click at [541, 471] on div "How many Single, Hinged Glass Doors? 0" at bounding box center [550, 480] width 1021 height 40
type input "1"
drag, startPoint x: 580, startPoint y: 522, endPoint x: 500, endPoint y: 518, distance: 80.1
click at [504, 518] on div "How many Double, Hinged Glass Doors? 0" at bounding box center [550, 521] width 1021 height 40
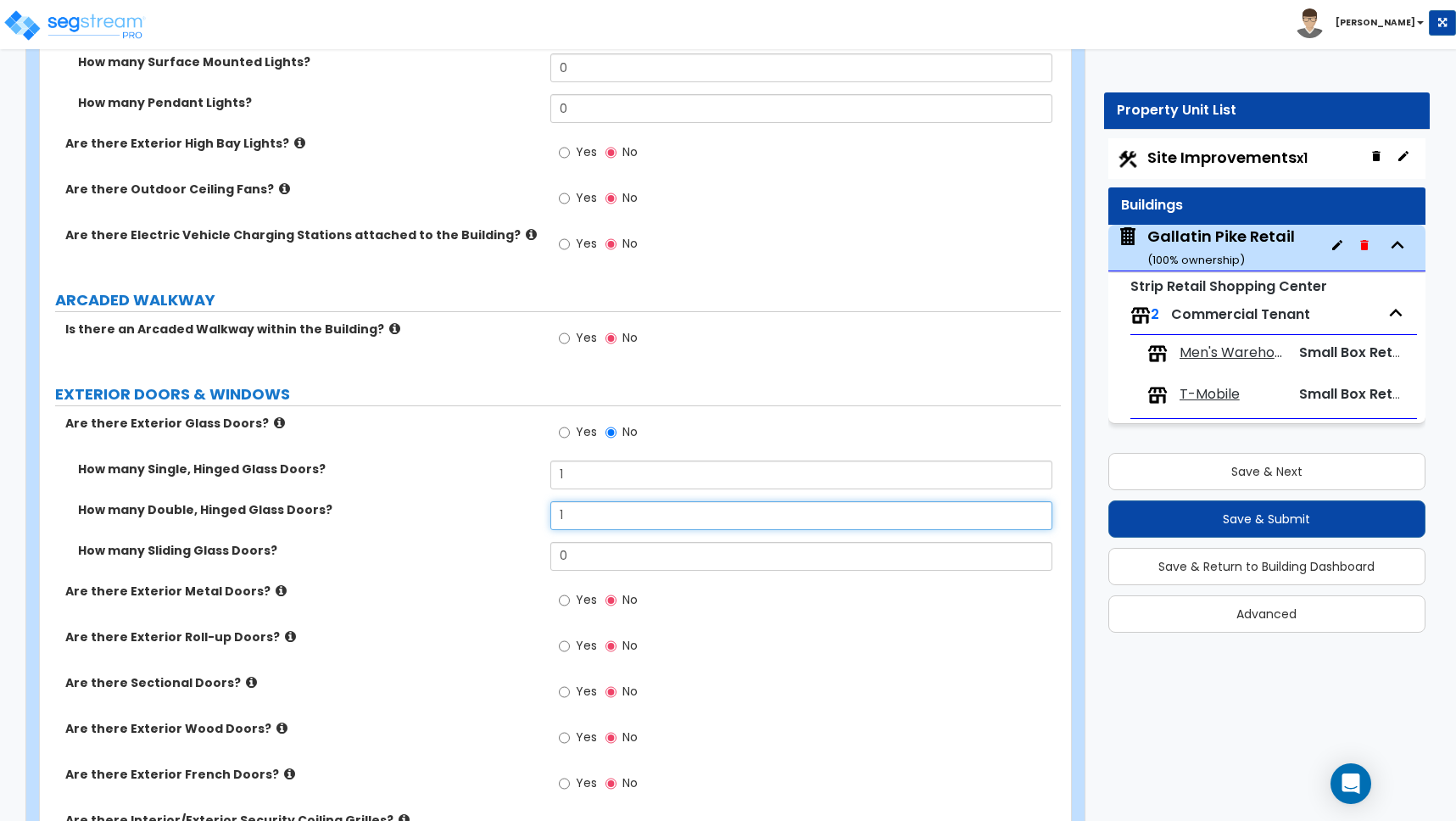
type input "1"
click at [564, 598] on input "Yes" at bounding box center [564, 600] width 11 height 19
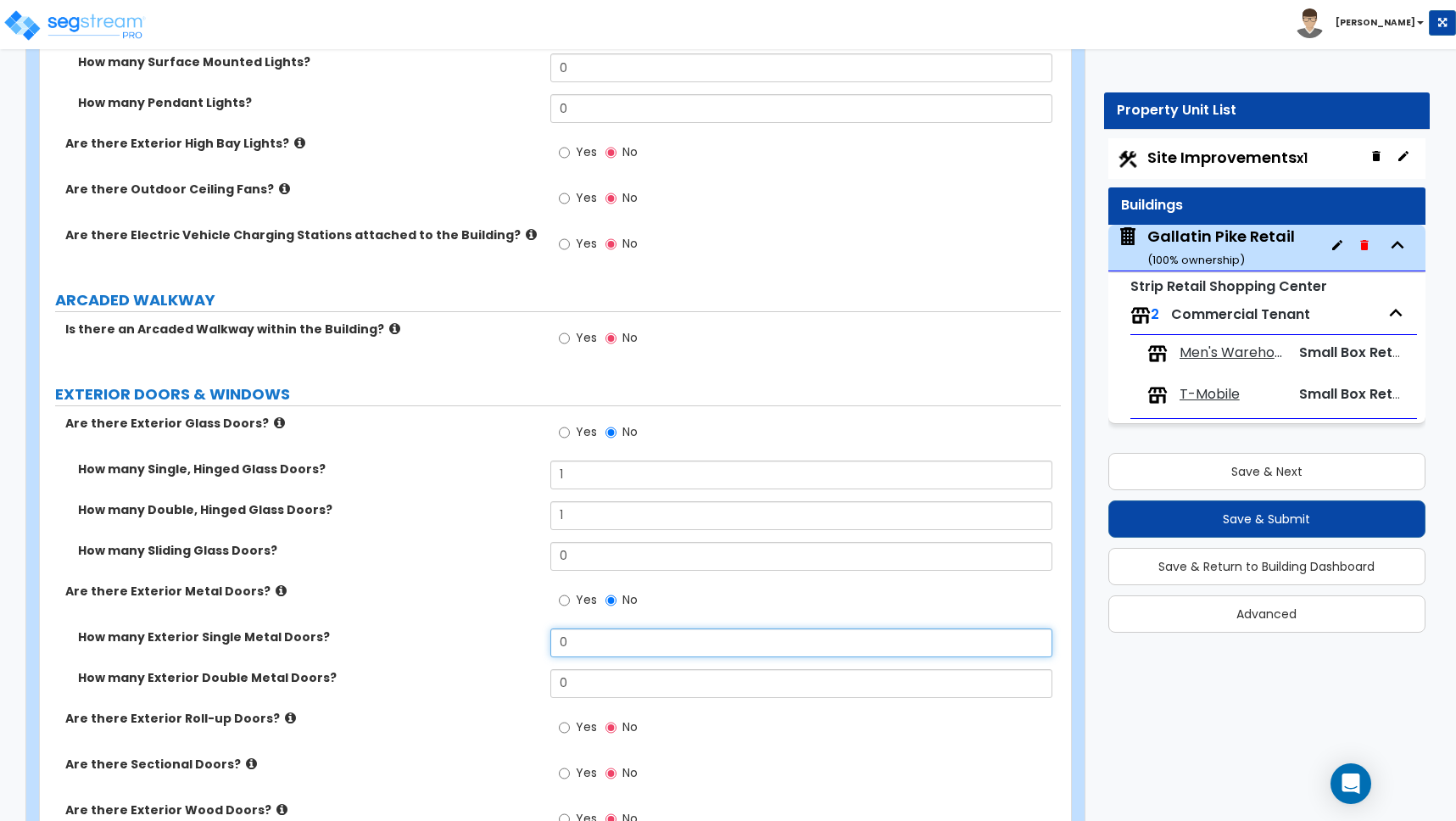
drag, startPoint x: 515, startPoint y: 631, endPoint x: 501, endPoint y: 630, distance: 14.0
click at [501, 630] on div "How many Exterior Single Metal Doors? 0" at bounding box center [550, 648] width 1021 height 40
type input "2"
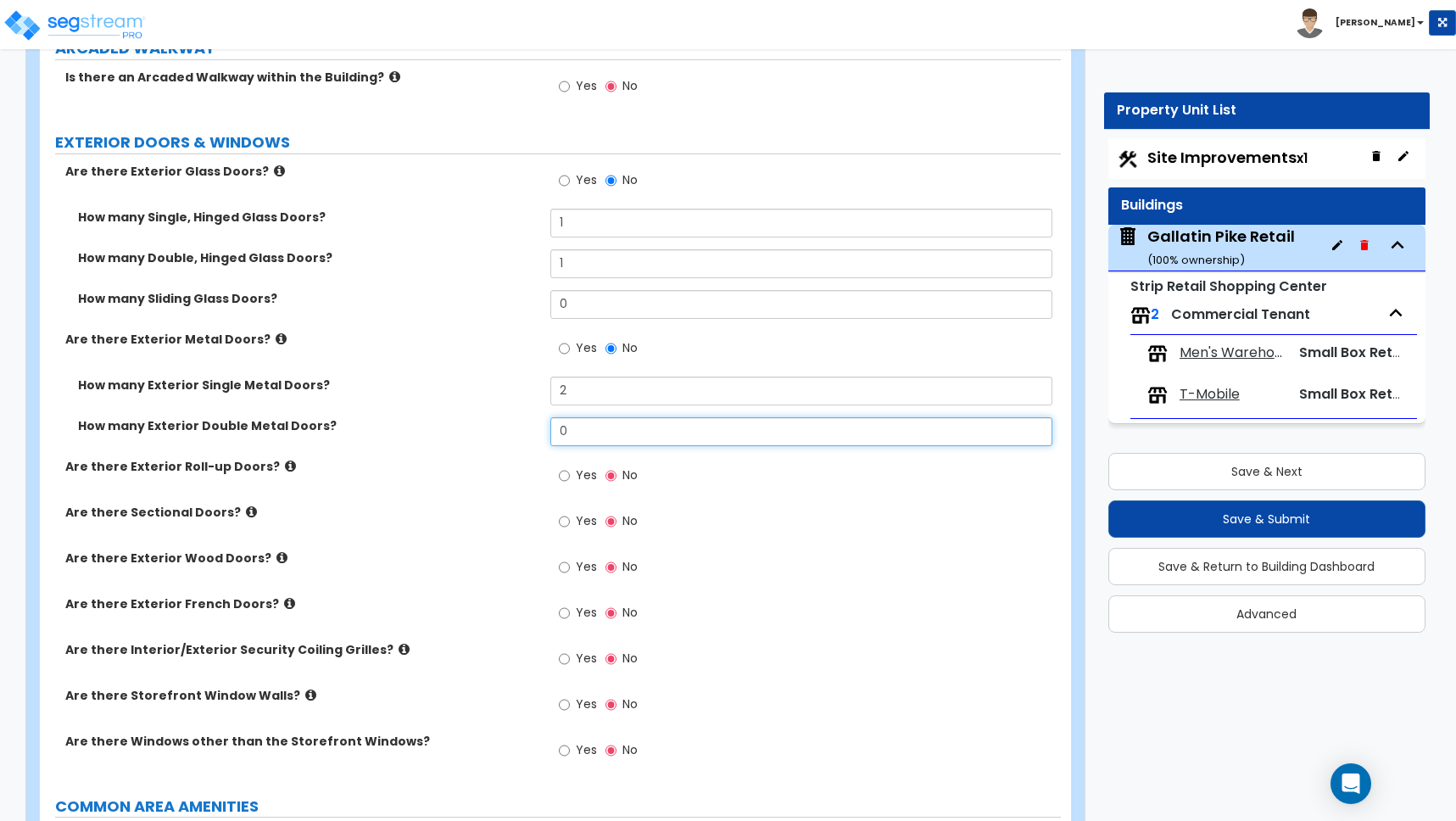
scroll to position [1762, 0]
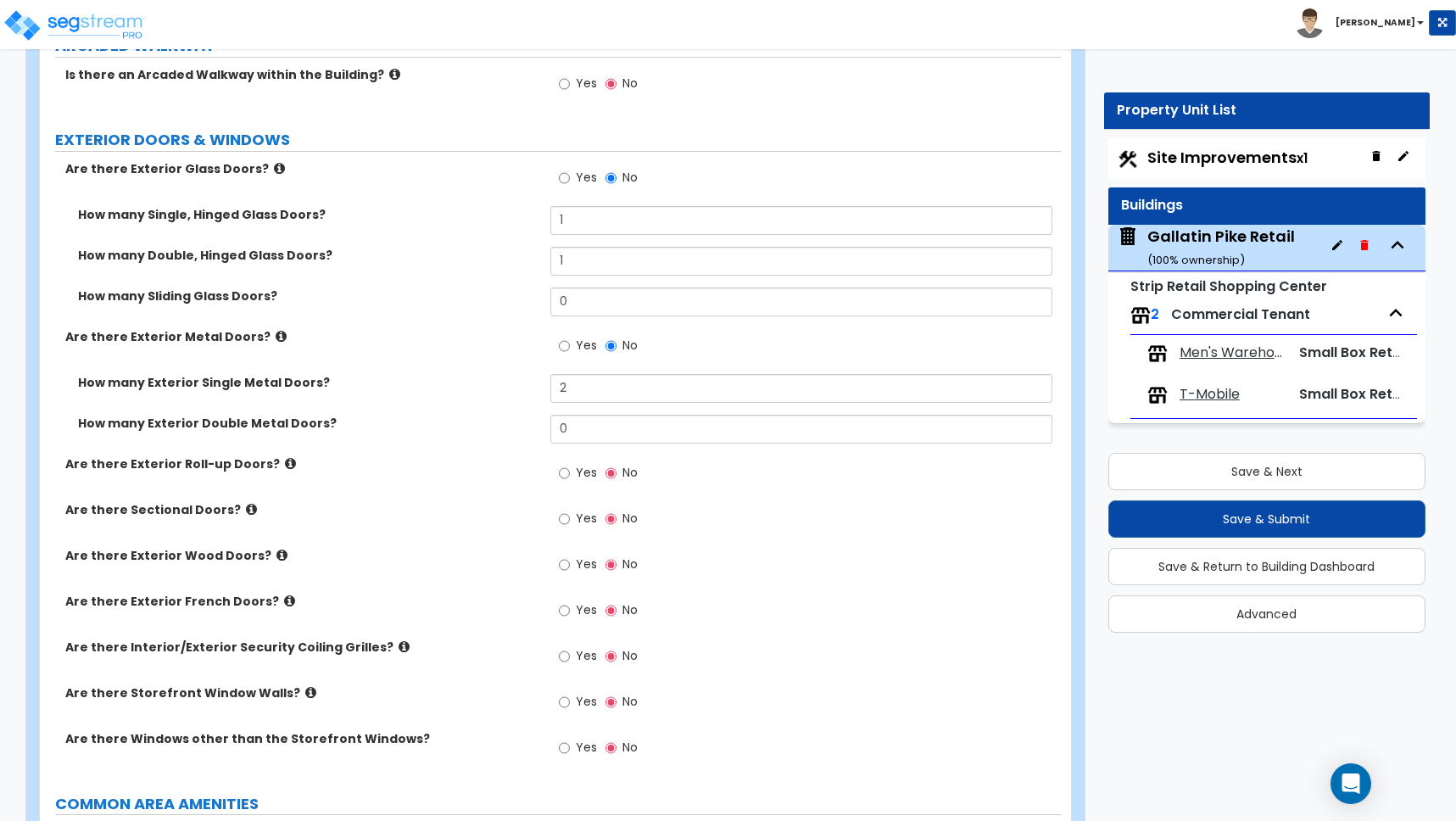
click at [305, 693] on icon at bounding box center [310, 693] width 11 height 13
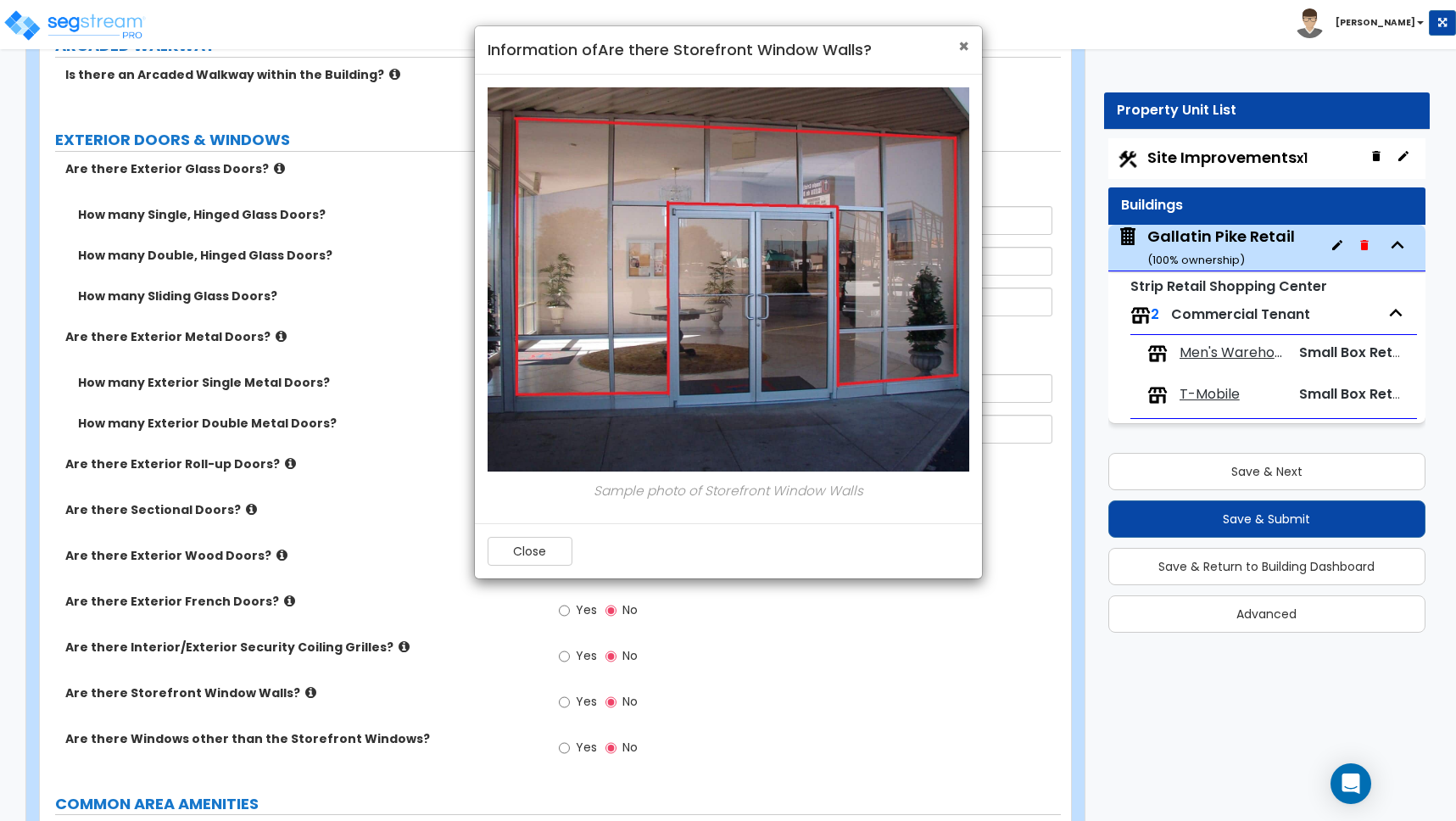
click at [962, 42] on span "×" at bounding box center [963, 46] width 11 height 24
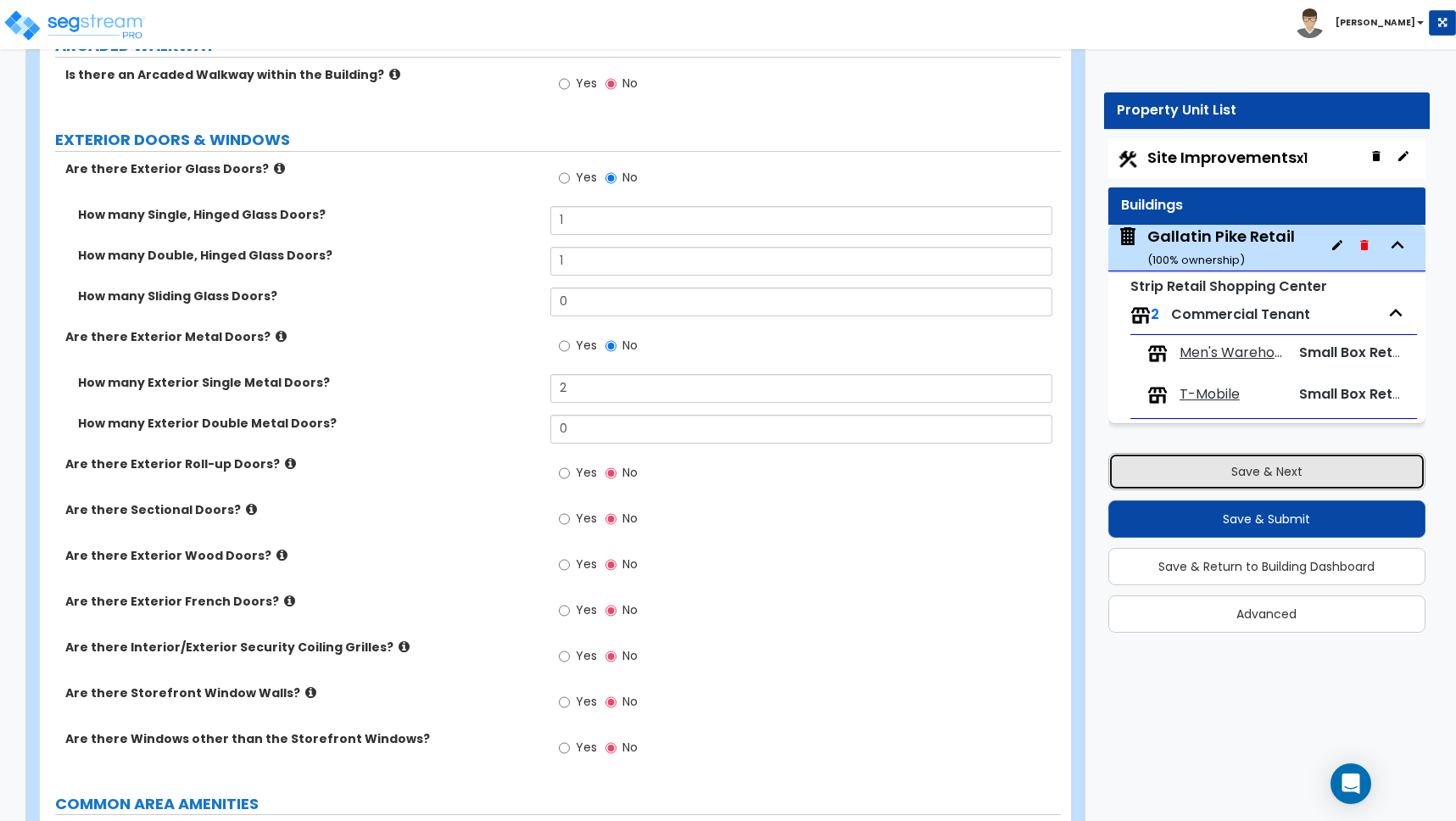
click at [1267, 474] on button "Save & Next" at bounding box center [1266, 472] width 317 height 38
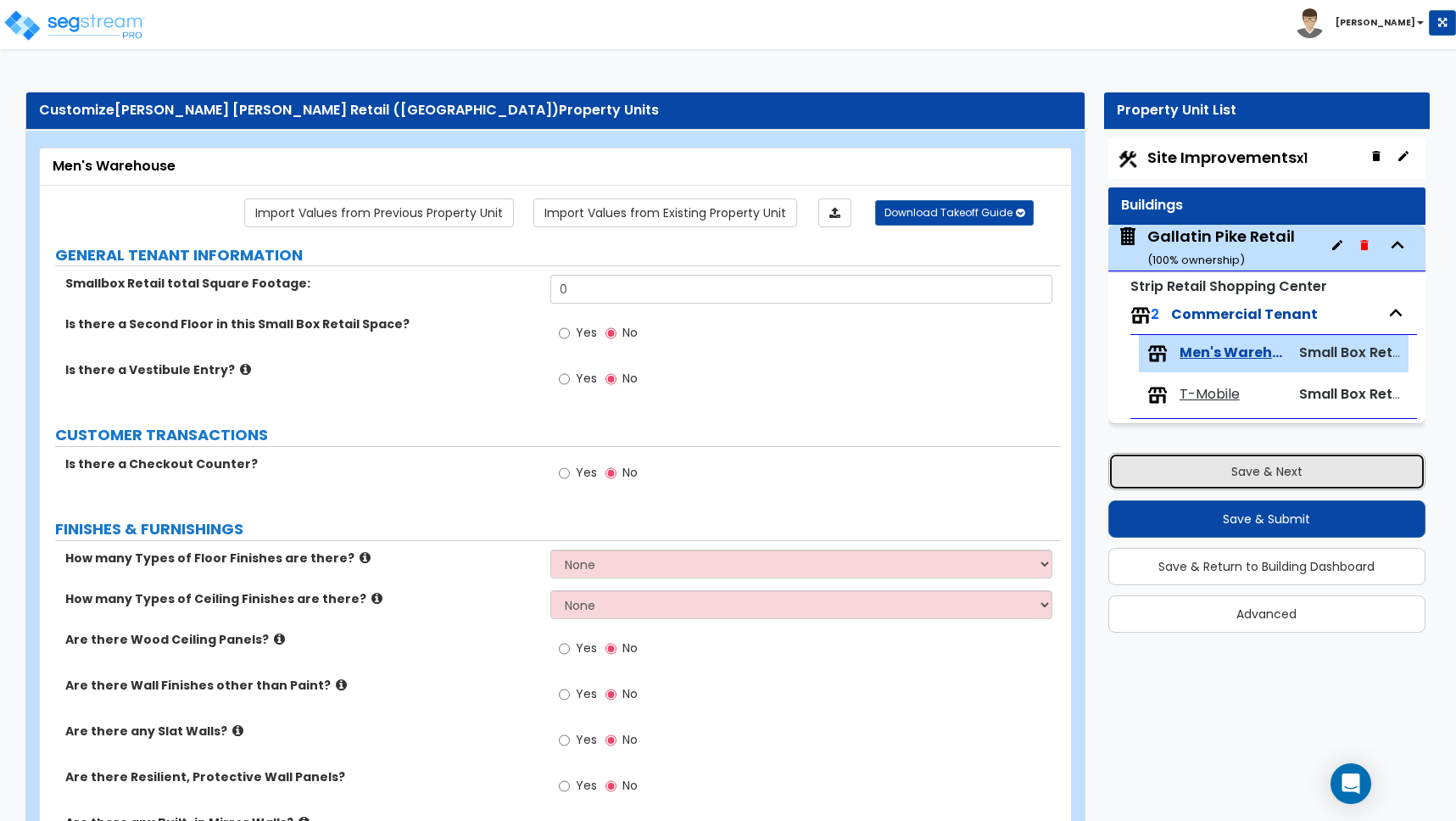
click at [1262, 473] on button "Save & Next" at bounding box center [1266, 472] width 317 height 38
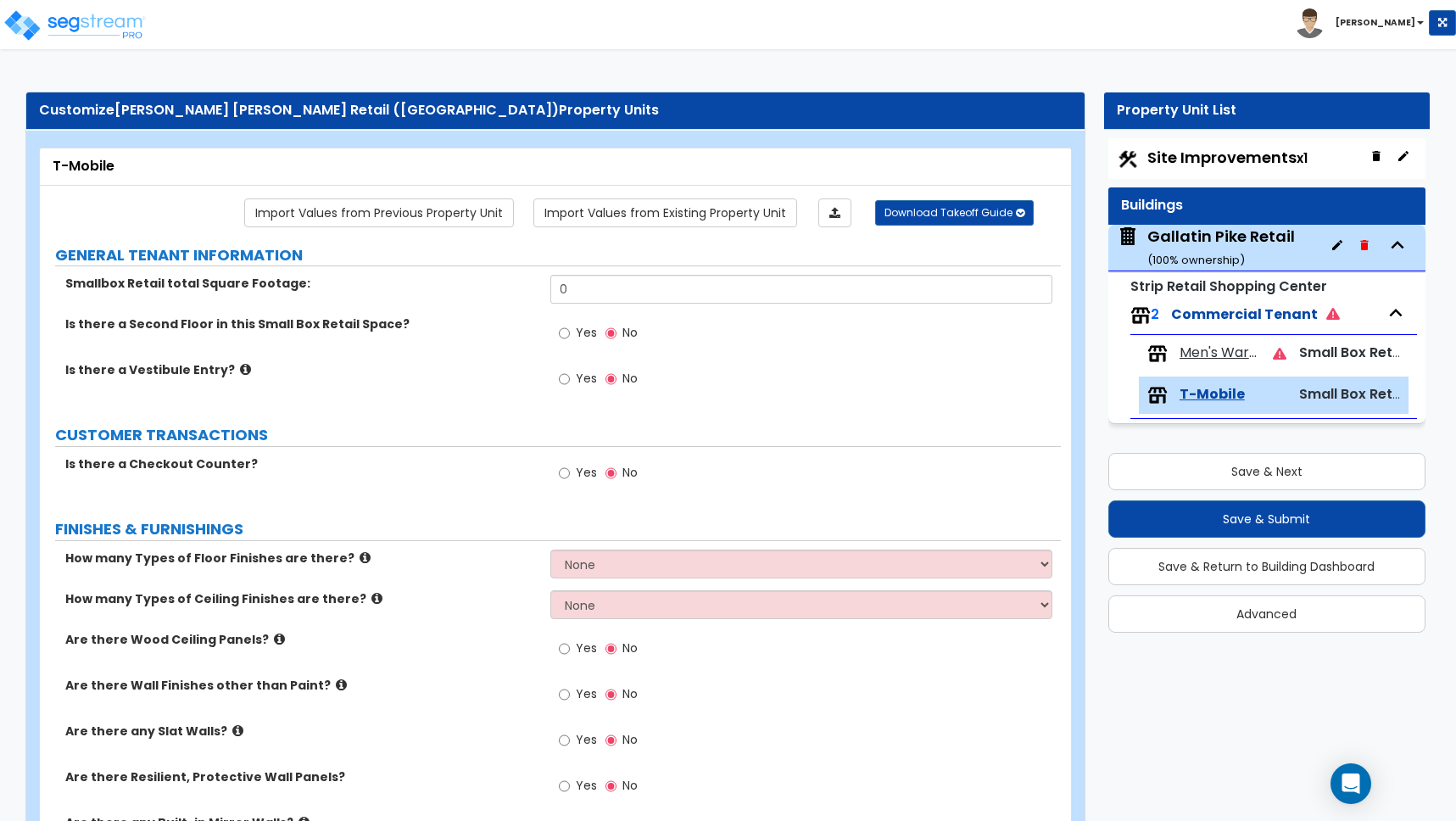
click at [1404, 28] on b "[PERSON_NAME]" at bounding box center [1375, 22] width 80 height 13
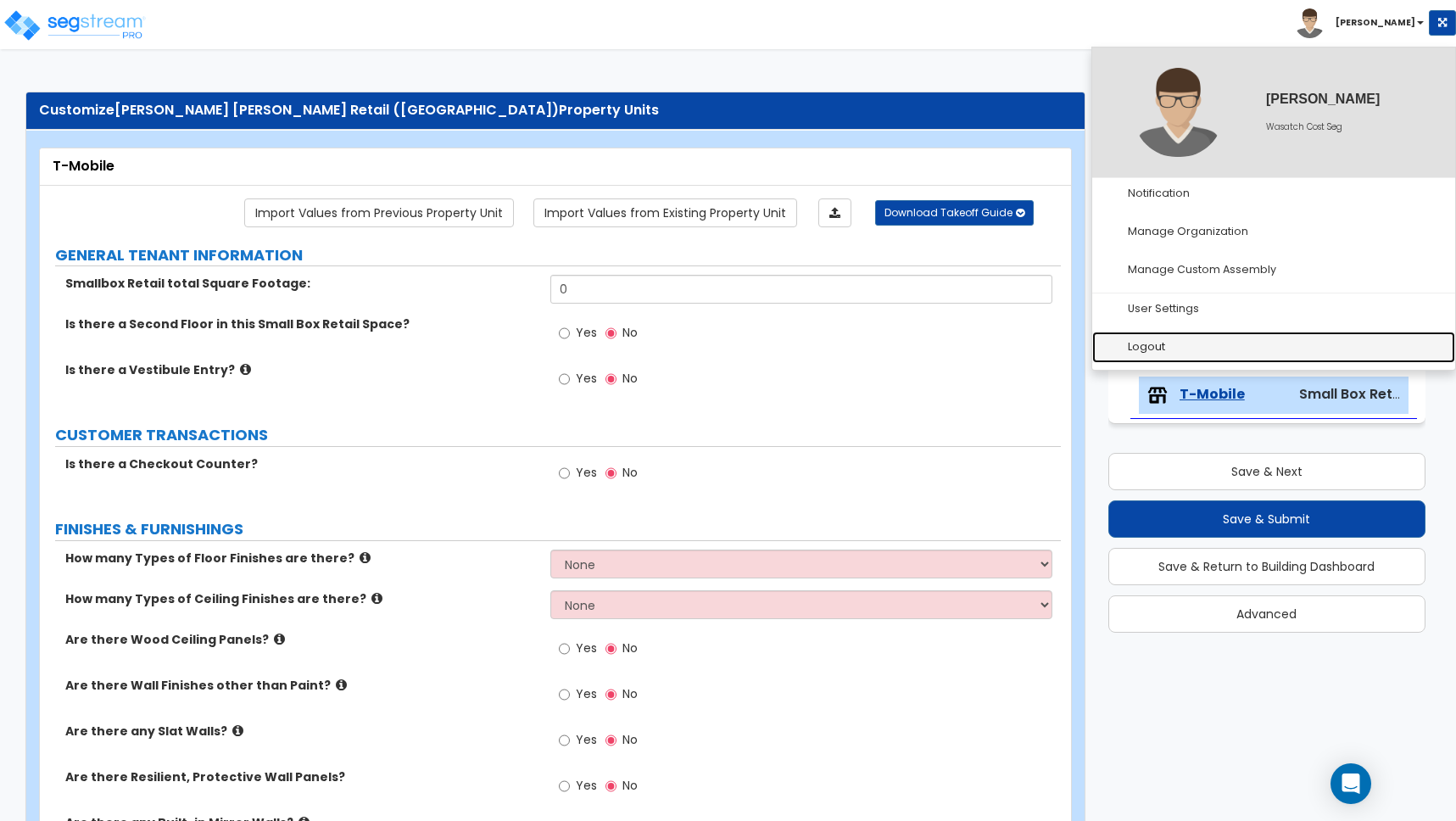
click at [1148, 345] on link "Logout" at bounding box center [1273, 347] width 363 height 31
